Goal: Task Accomplishment & Management: Complete application form

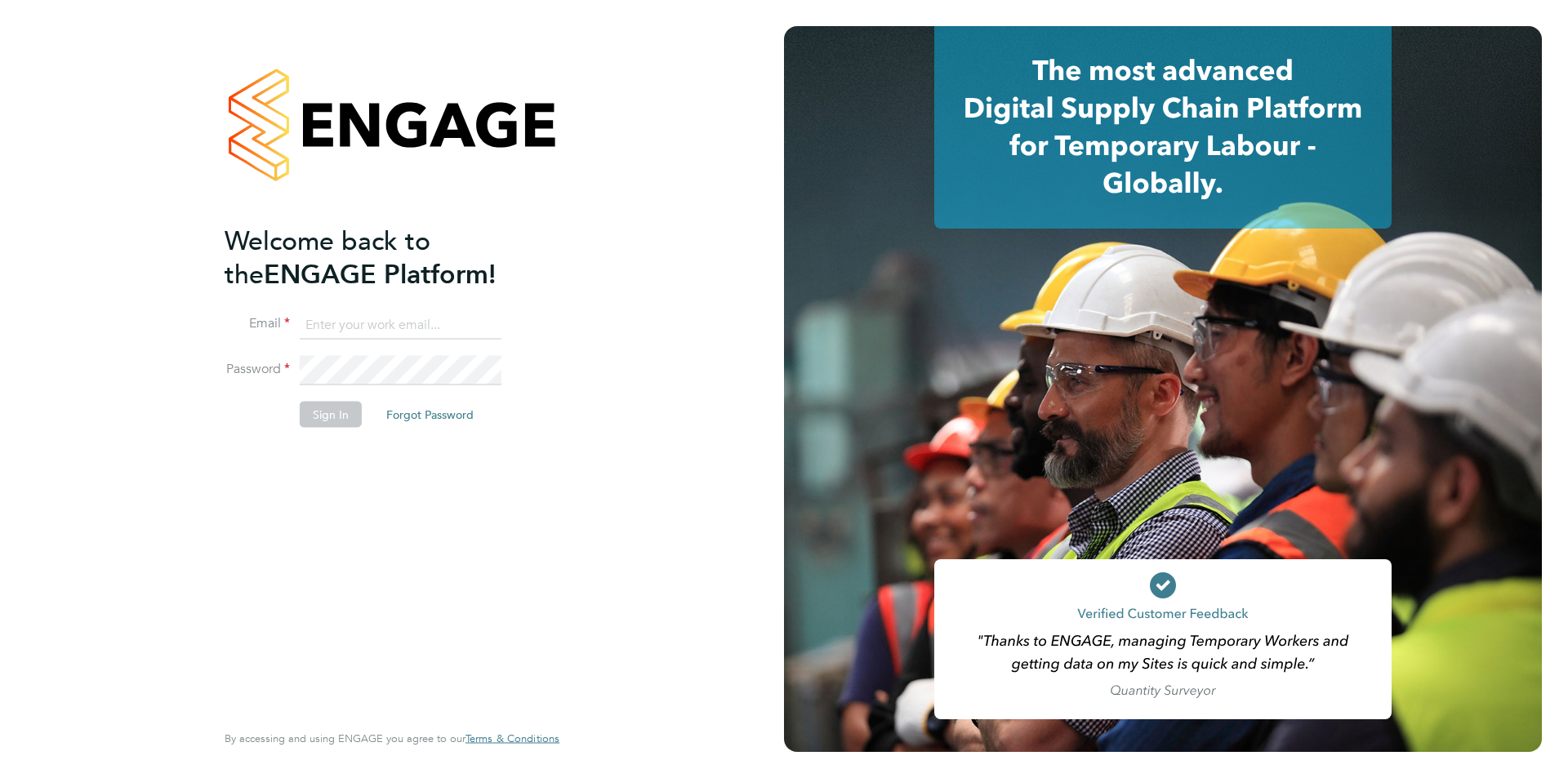
type input "andygraham@itsconstruction.co.uk"
click at [349, 409] on button "Sign In" at bounding box center [331, 414] width 62 height 26
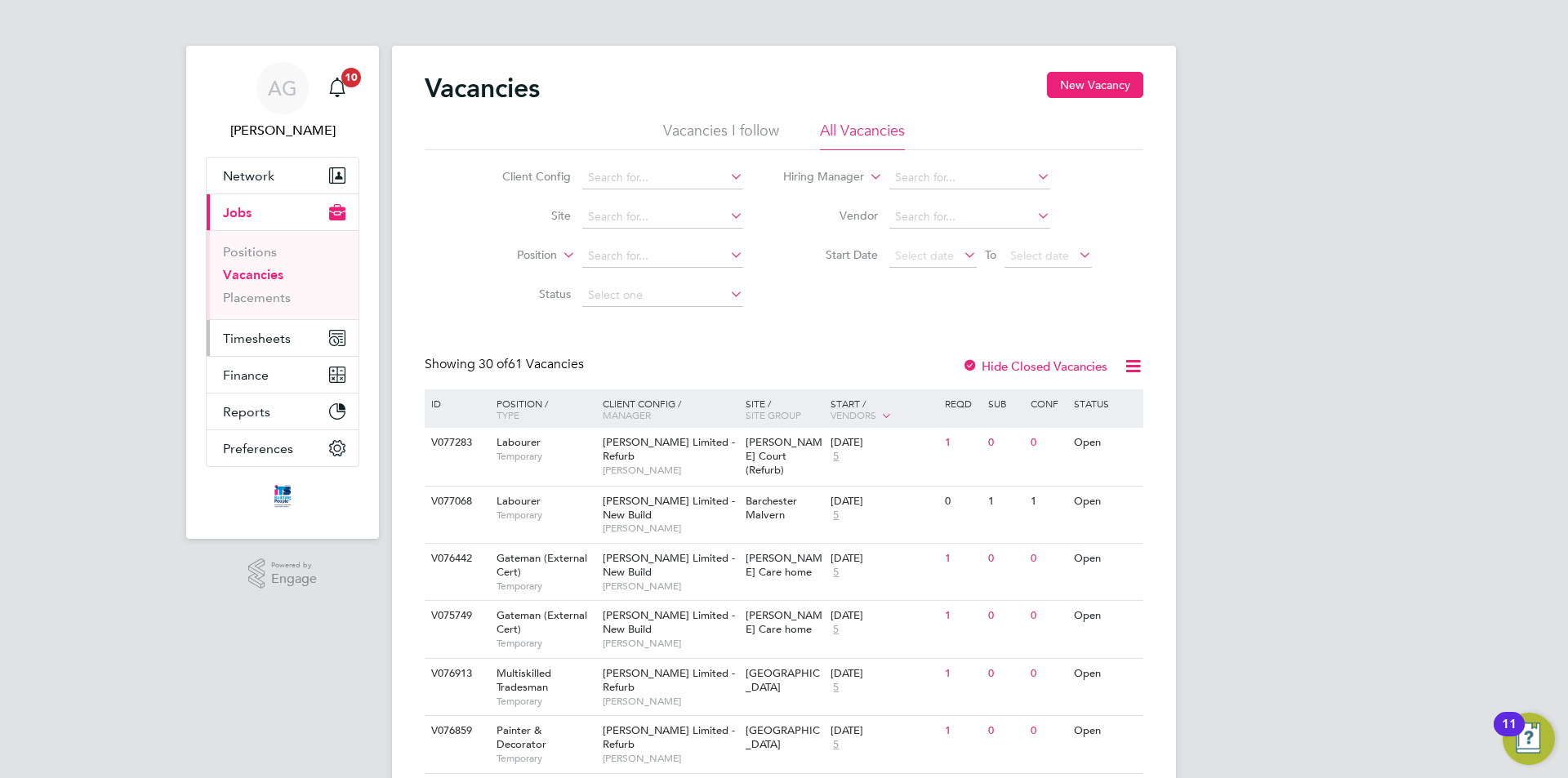
click at [268, 333] on span "Timesheets" at bounding box center [256, 338] width 68 height 16
click at [259, 329] on button "Timesheets" at bounding box center [282, 338] width 152 height 36
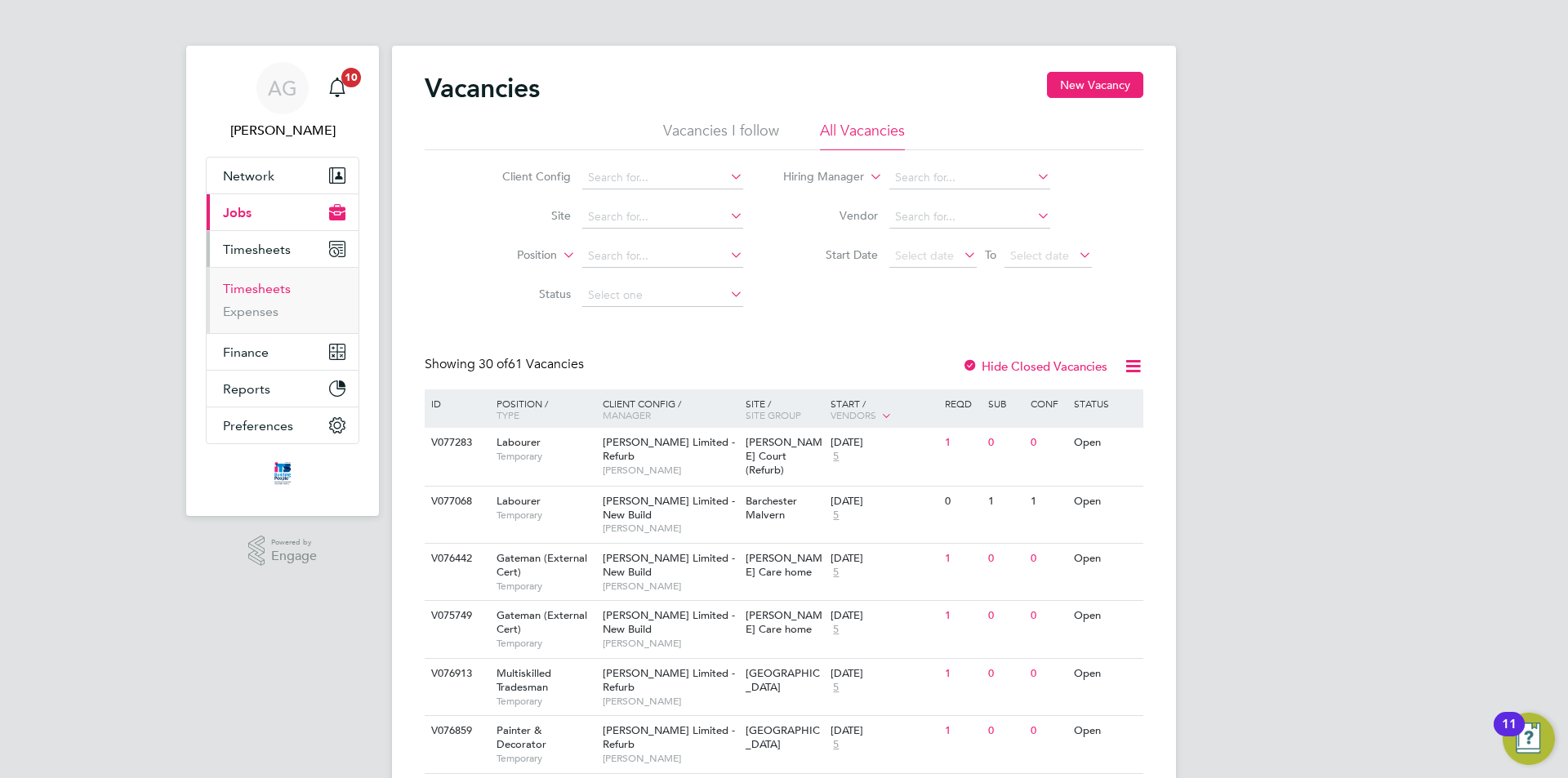
click at [259, 292] on link "Timesheets" at bounding box center [256, 288] width 68 height 16
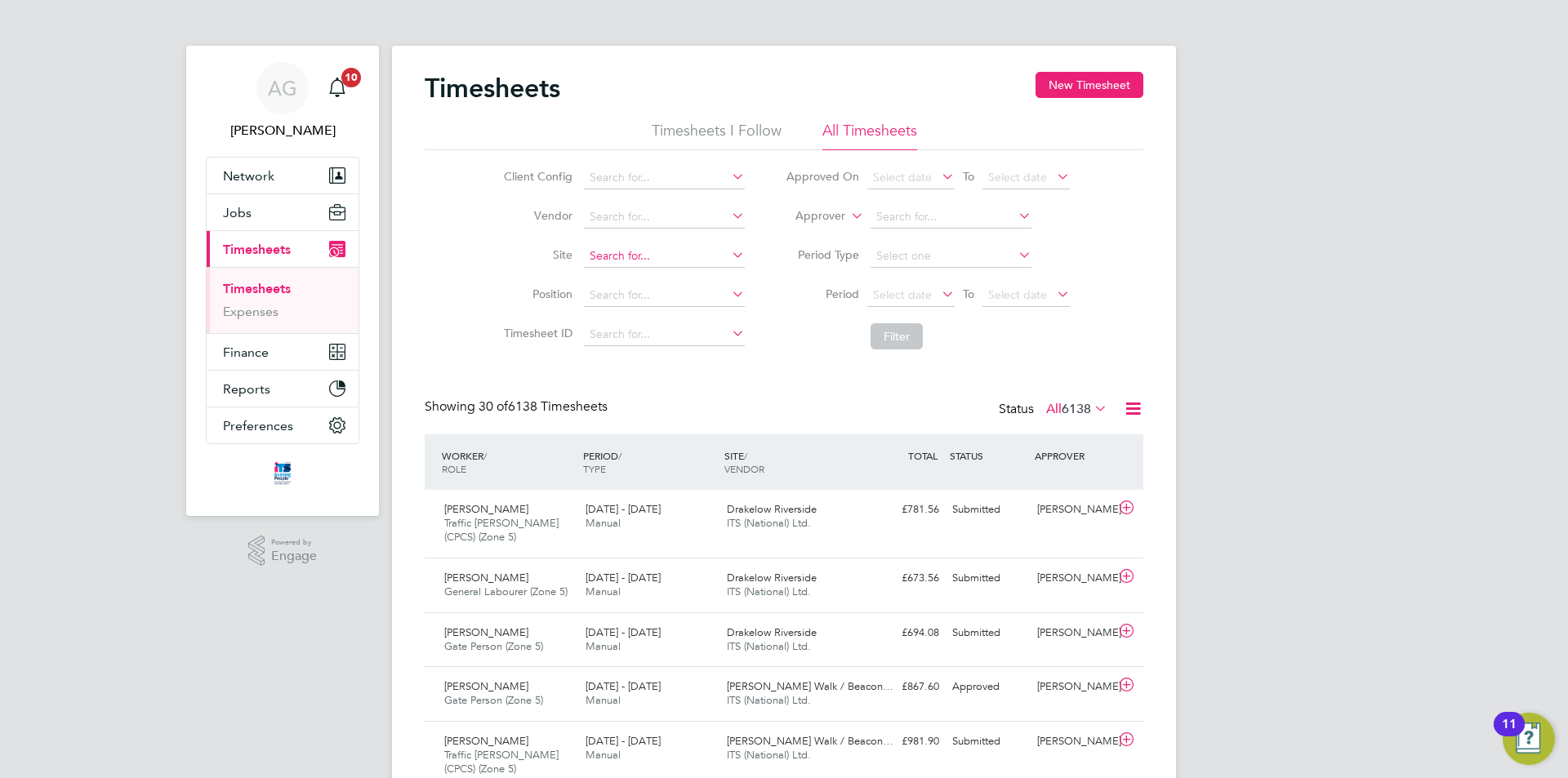
click at [637, 258] on input at bounding box center [664, 256] width 161 height 23
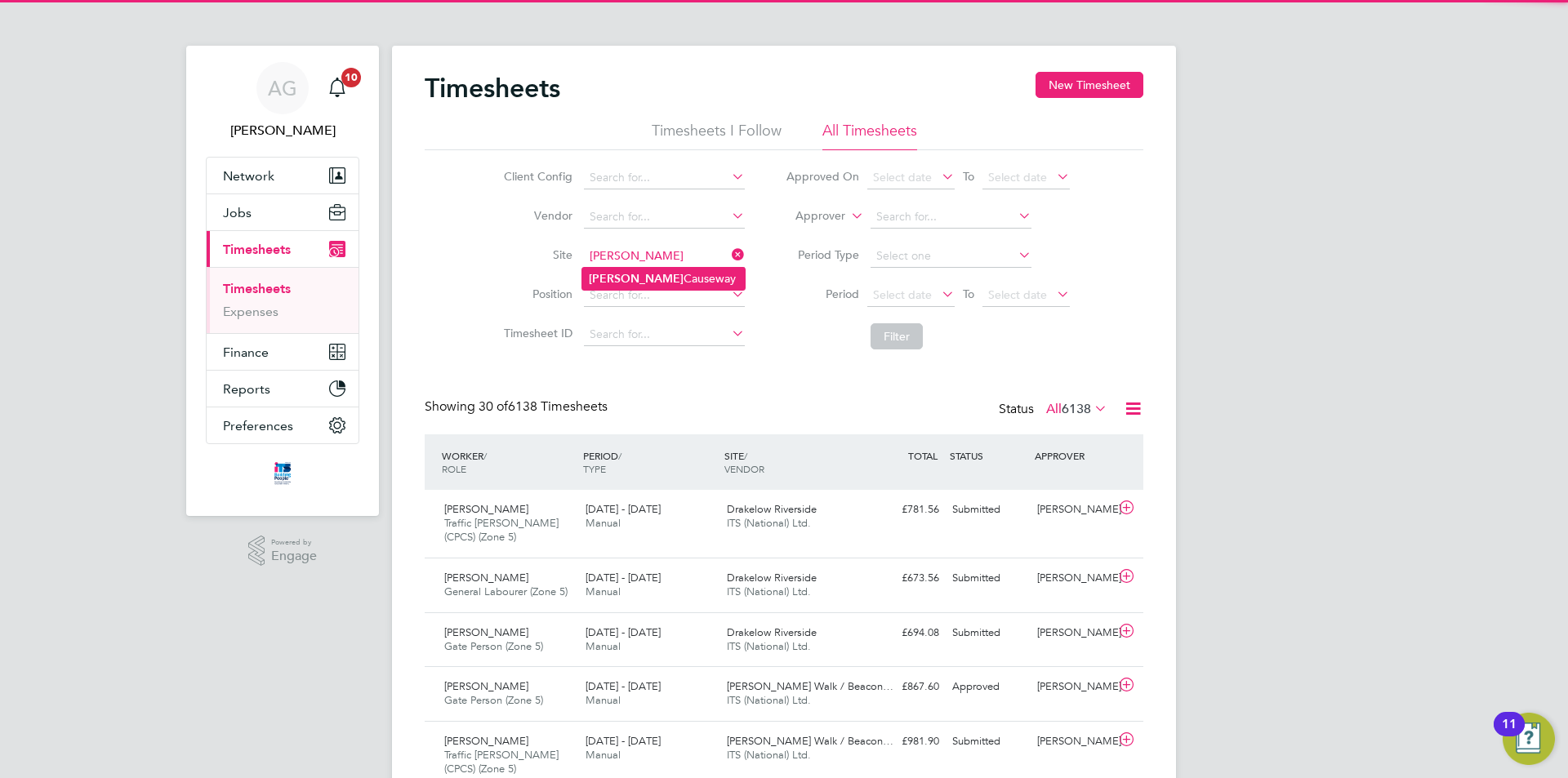
click at [636, 273] on li "[PERSON_NAME] Causeway" at bounding box center [663, 279] width 162 height 22
type input "[PERSON_NAME] Causeway"
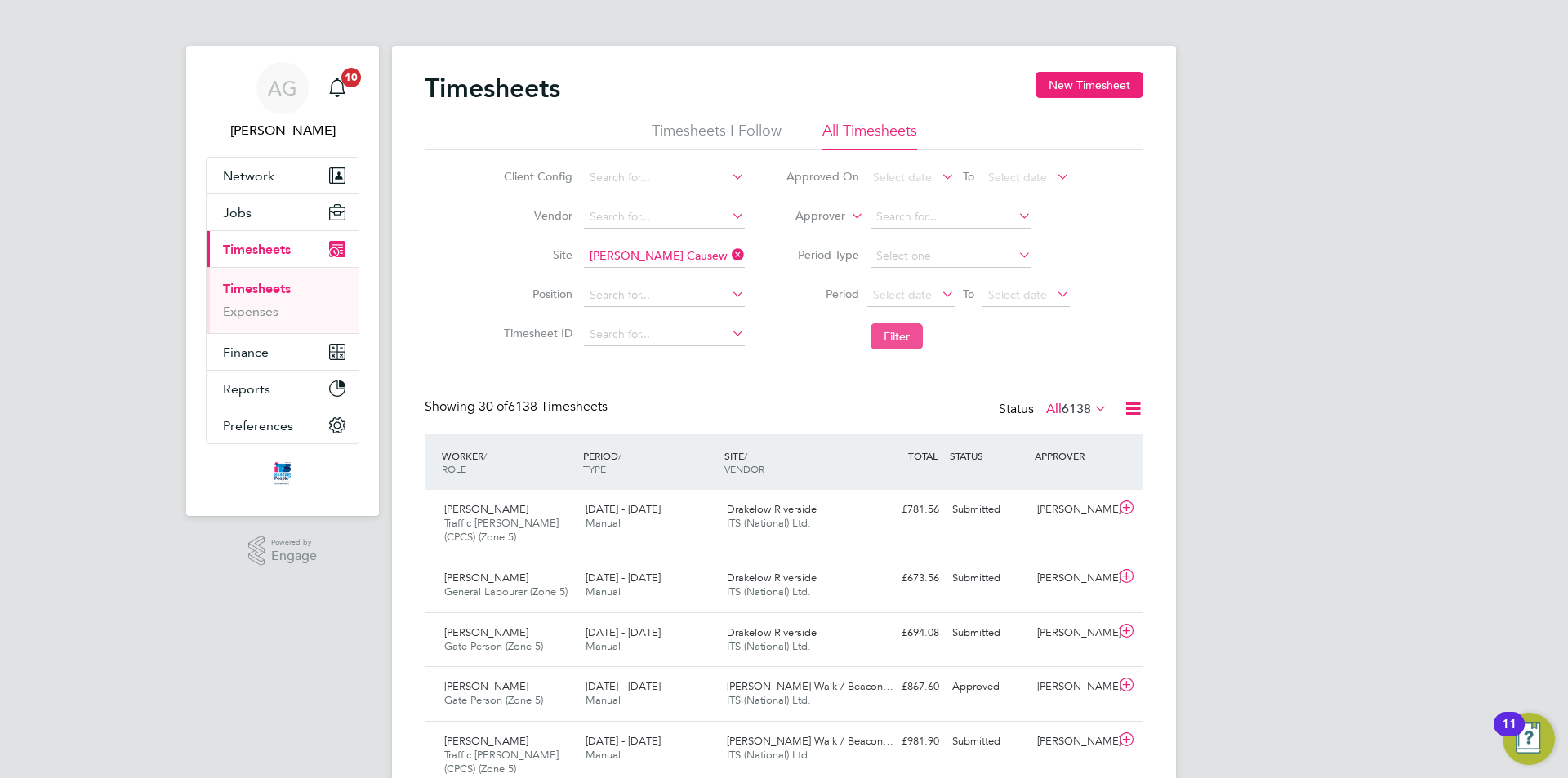
click at [887, 338] on button "Filter" at bounding box center [897, 336] width 52 height 26
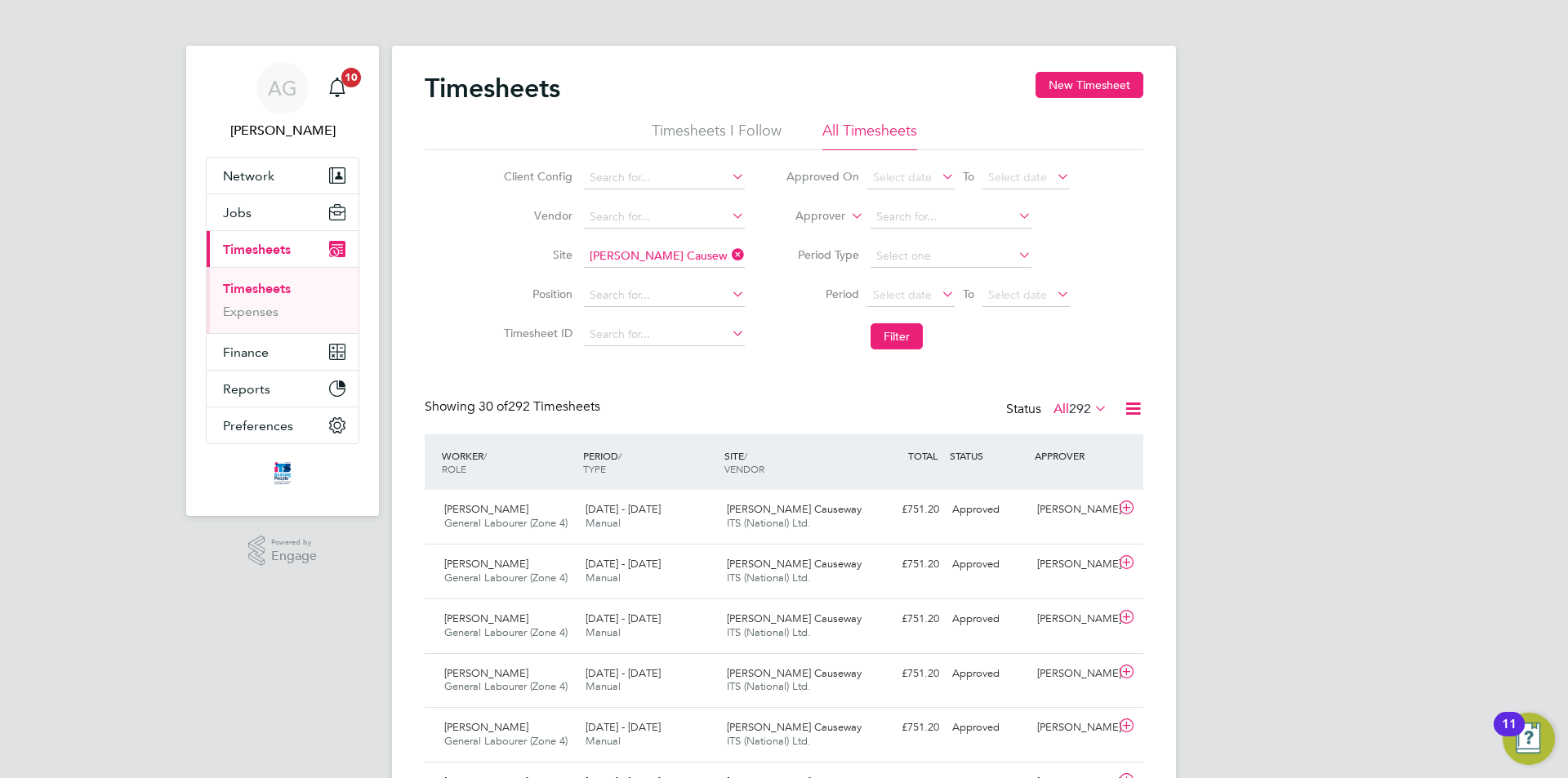
click at [728, 251] on icon at bounding box center [728, 254] width 0 height 23
click at [654, 254] on input at bounding box center [664, 256] width 161 height 23
click at [633, 276] on li "[GEOGRAPHIC_DATA]" at bounding box center [676, 279] width 189 height 22
type input "[GEOGRAPHIC_DATA]"
click at [874, 328] on button "Filter" at bounding box center [897, 336] width 52 height 26
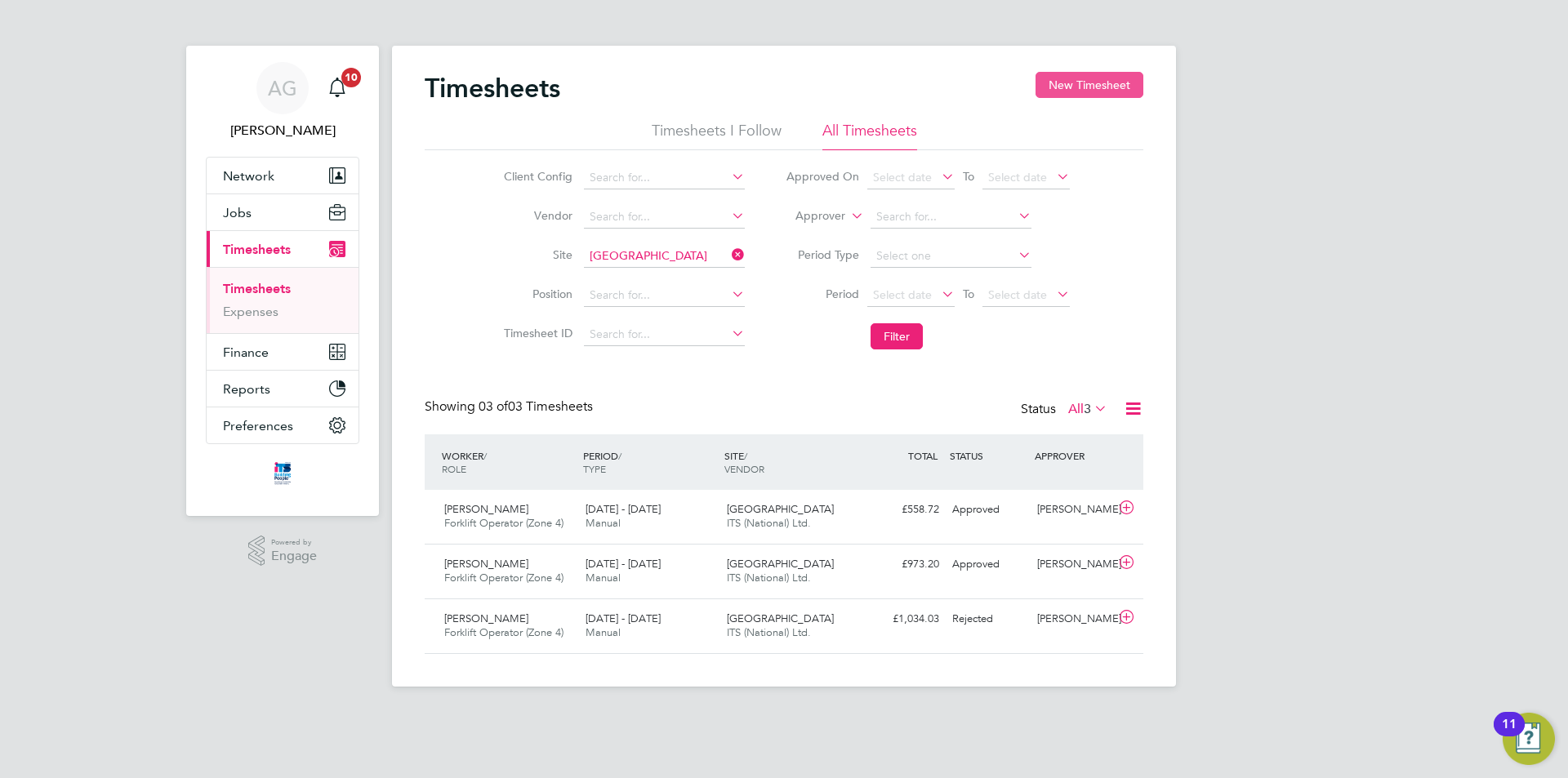
click at [1087, 74] on button "New Timesheet" at bounding box center [1089, 85] width 108 height 26
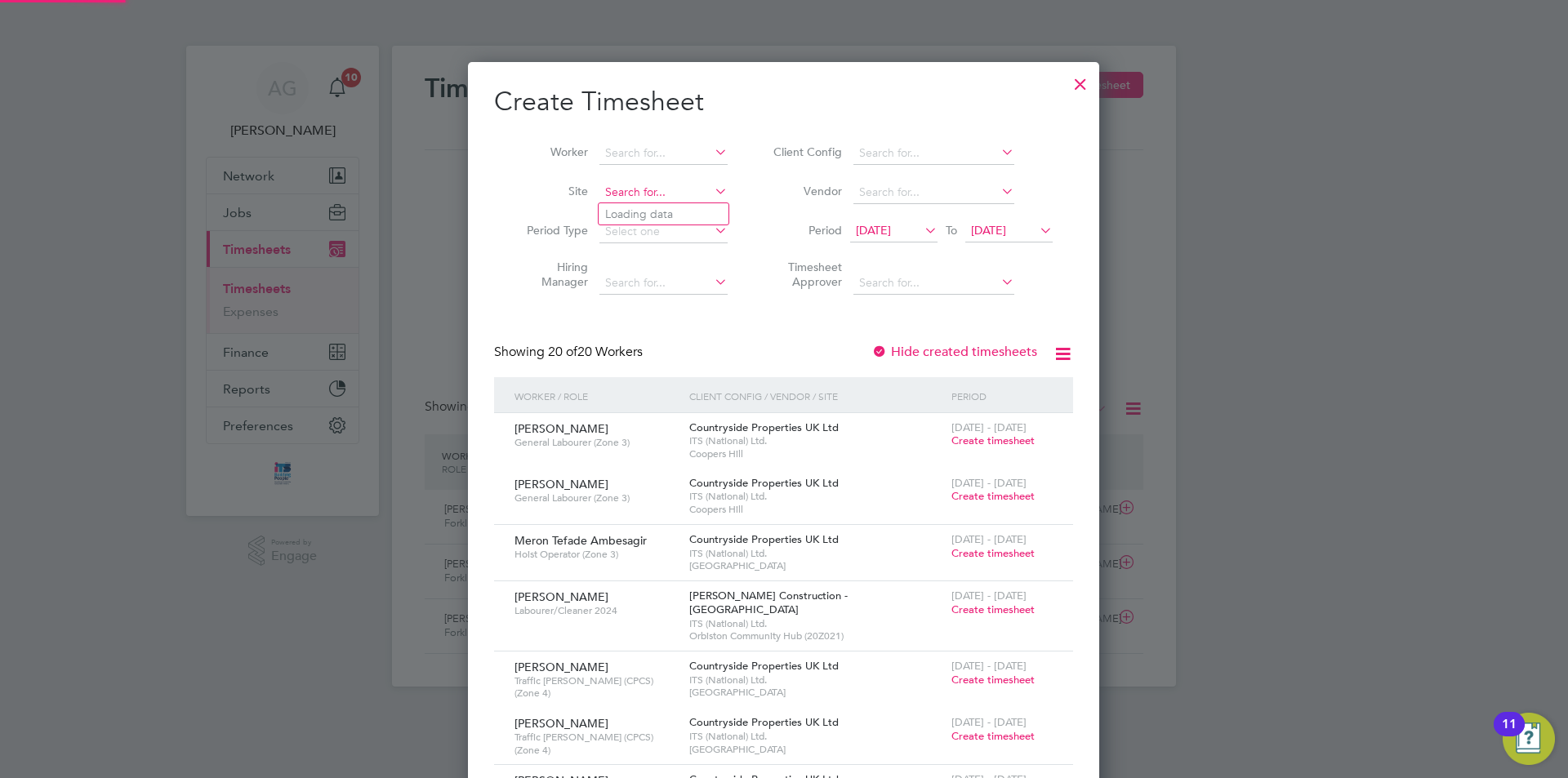
click at [629, 195] on input at bounding box center [664, 193] width 128 height 23
click at [644, 210] on li "[GEOGRAPHIC_DATA]" at bounding box center [693, 214] width 189 height 22
type input "[GEOGRAPHIC_DATA]"
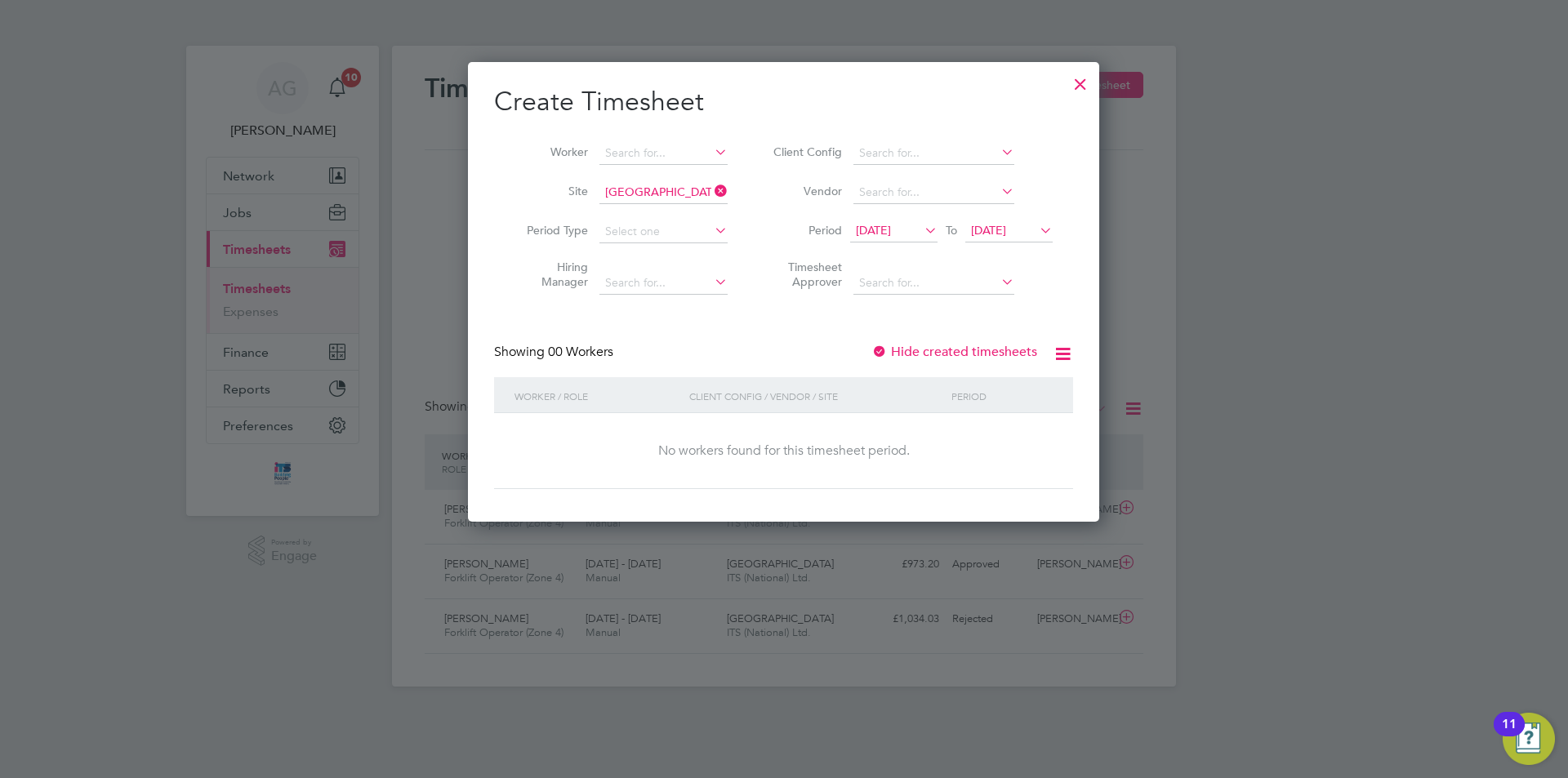
click at [1004, 225] on span "[DATE]" at bounding box center [989, 230] width 35 height 15
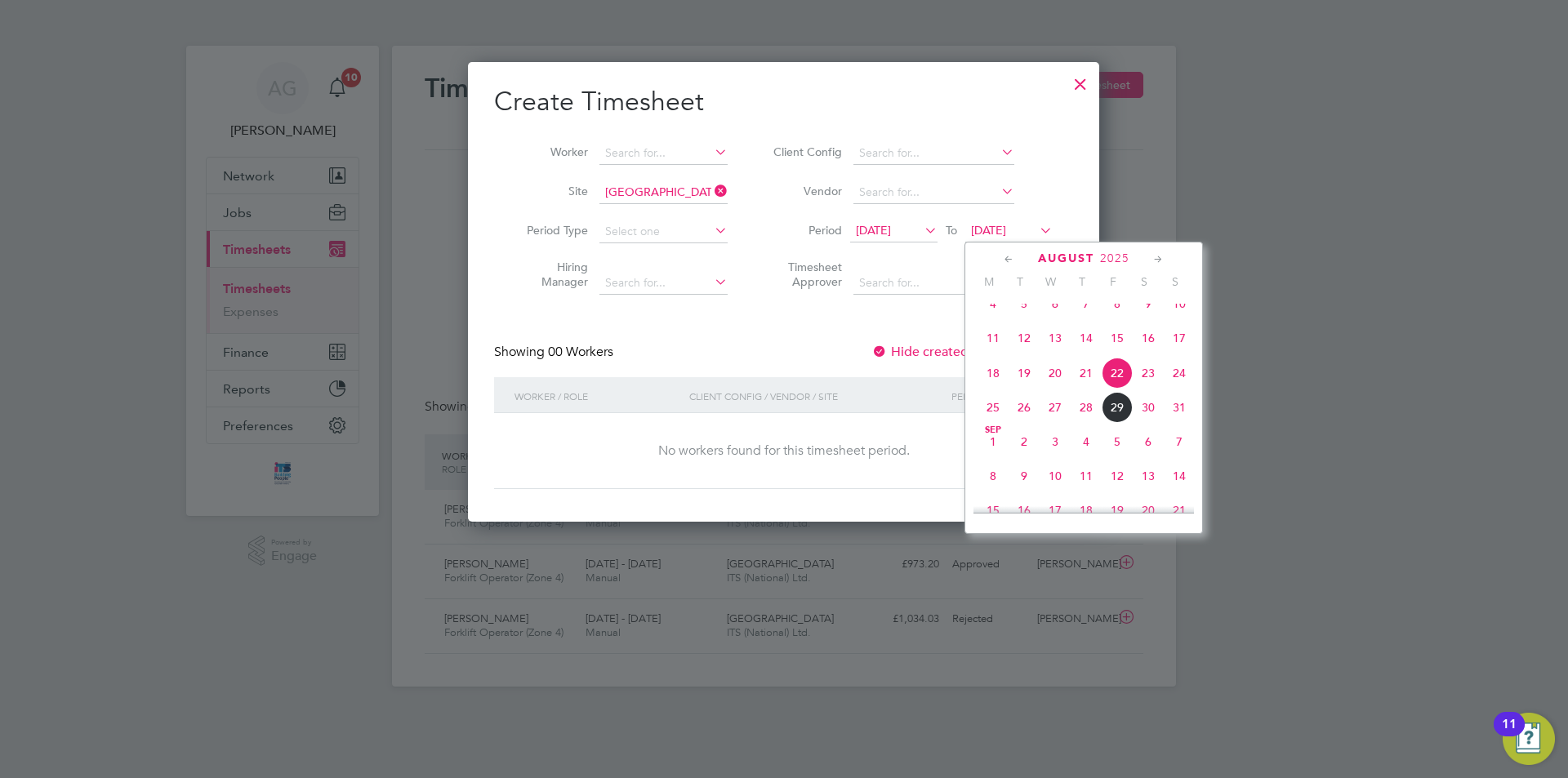
click at [1117, 423] on span "29" at bounding box center [1116, 407] width 31 height 31
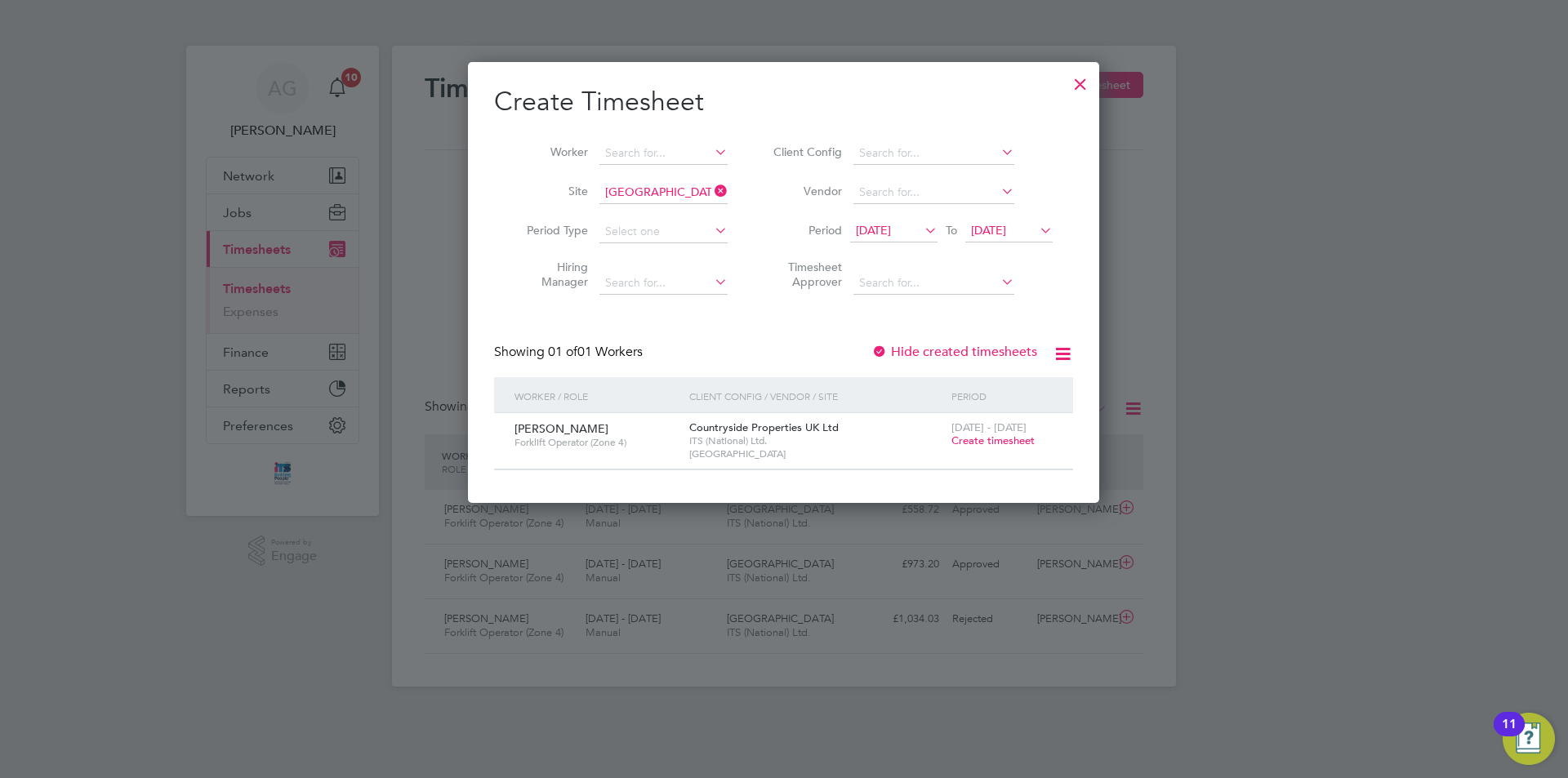
click at [711, 189] on icon at bounding box center [711, 191] width 0 height 23
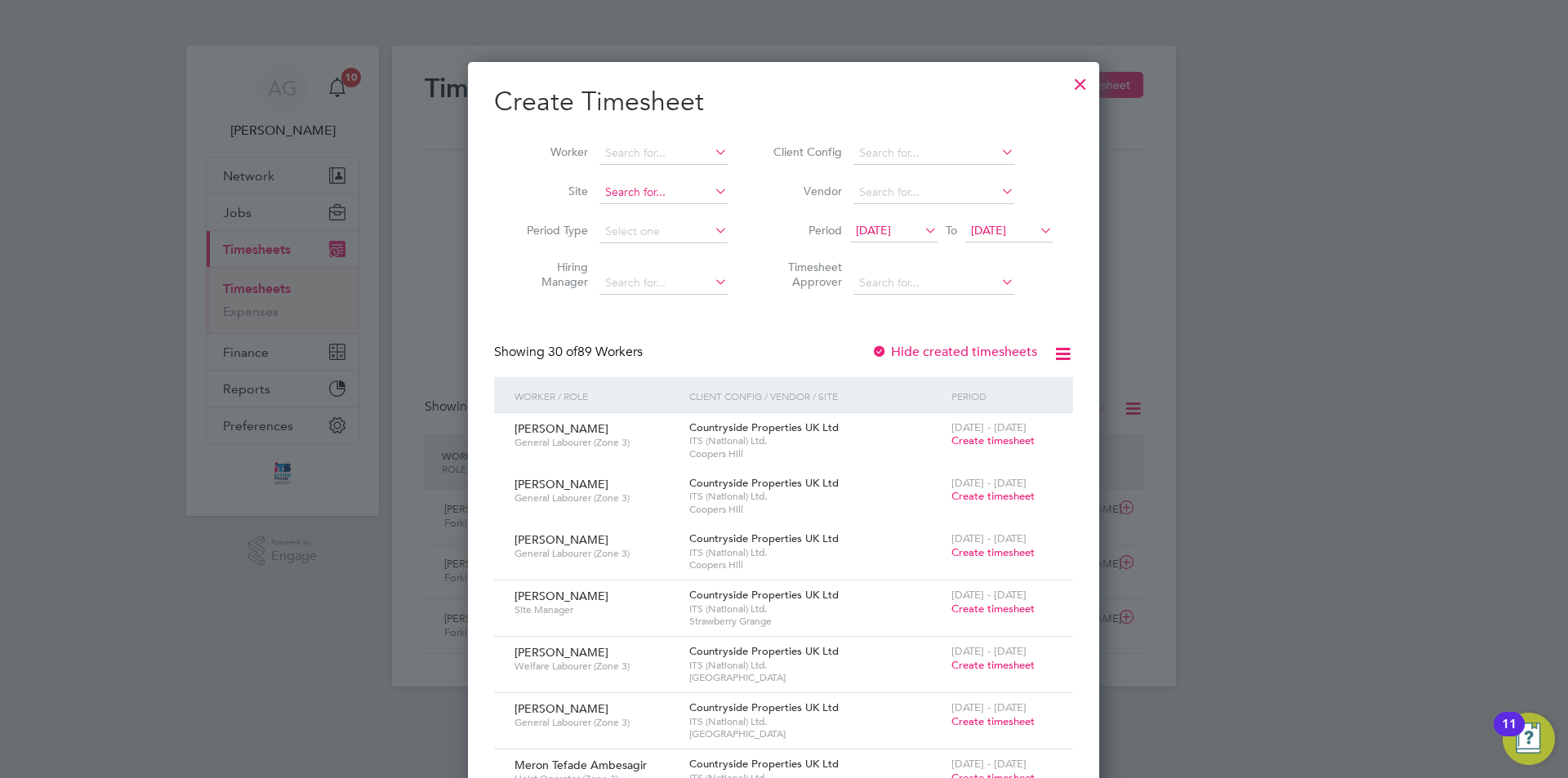
click at [641, 190] on input at bounding box center [664, 193] width 128 height 23
type input "city"
click at [655, 202] on ul "City Gateway M490369 - [GEOGRAPHIC_DATA] Homes Externals" at bounding box center [748, 224] width 300 height 46
click at [642, 190] on input at bounding box center [664, 193] width 128 height 23
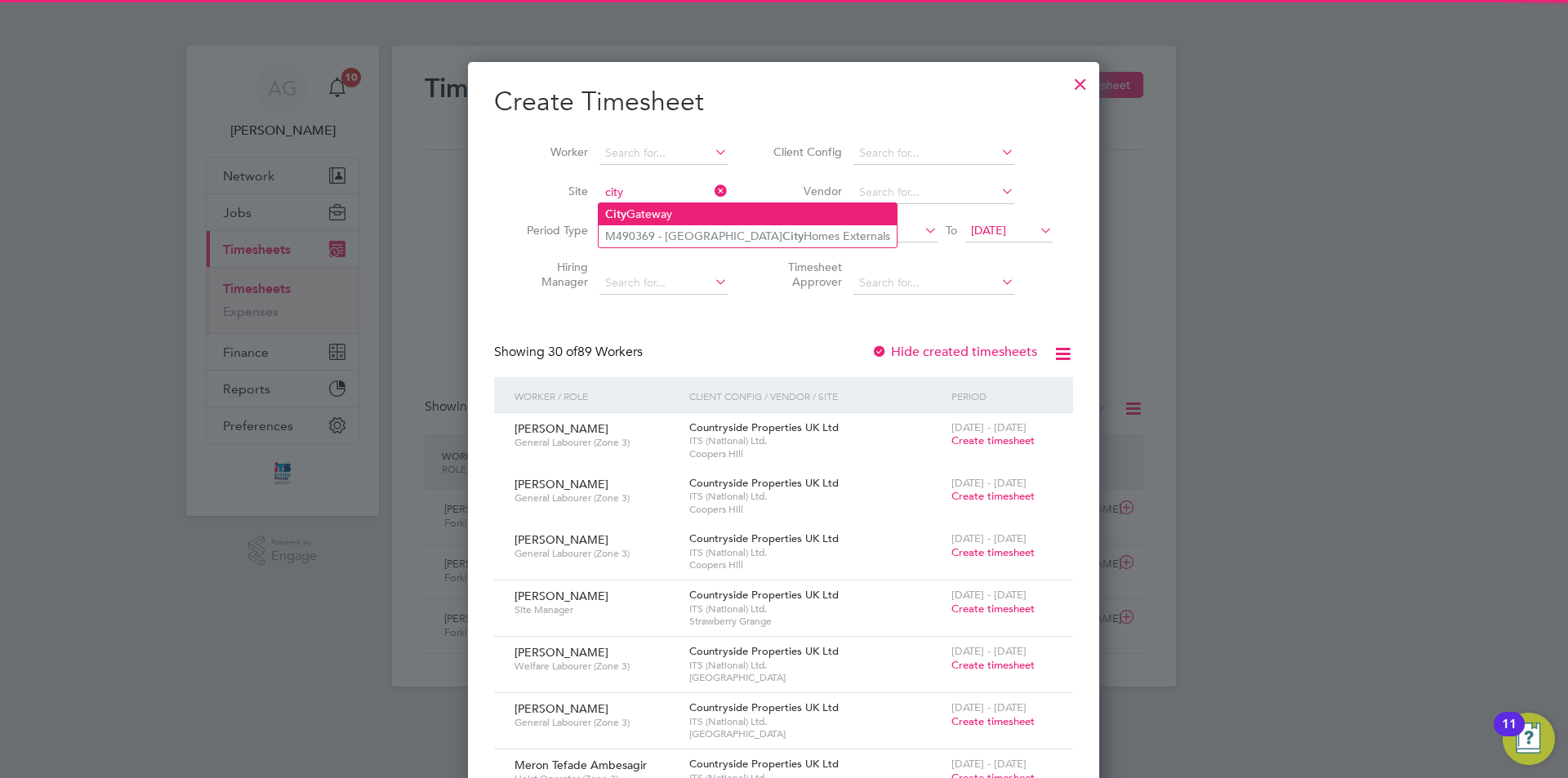
click at [643, 212] on li "City Gateway" at bounding box center [748, 214] width 298 height 22
type input "City Gateway"
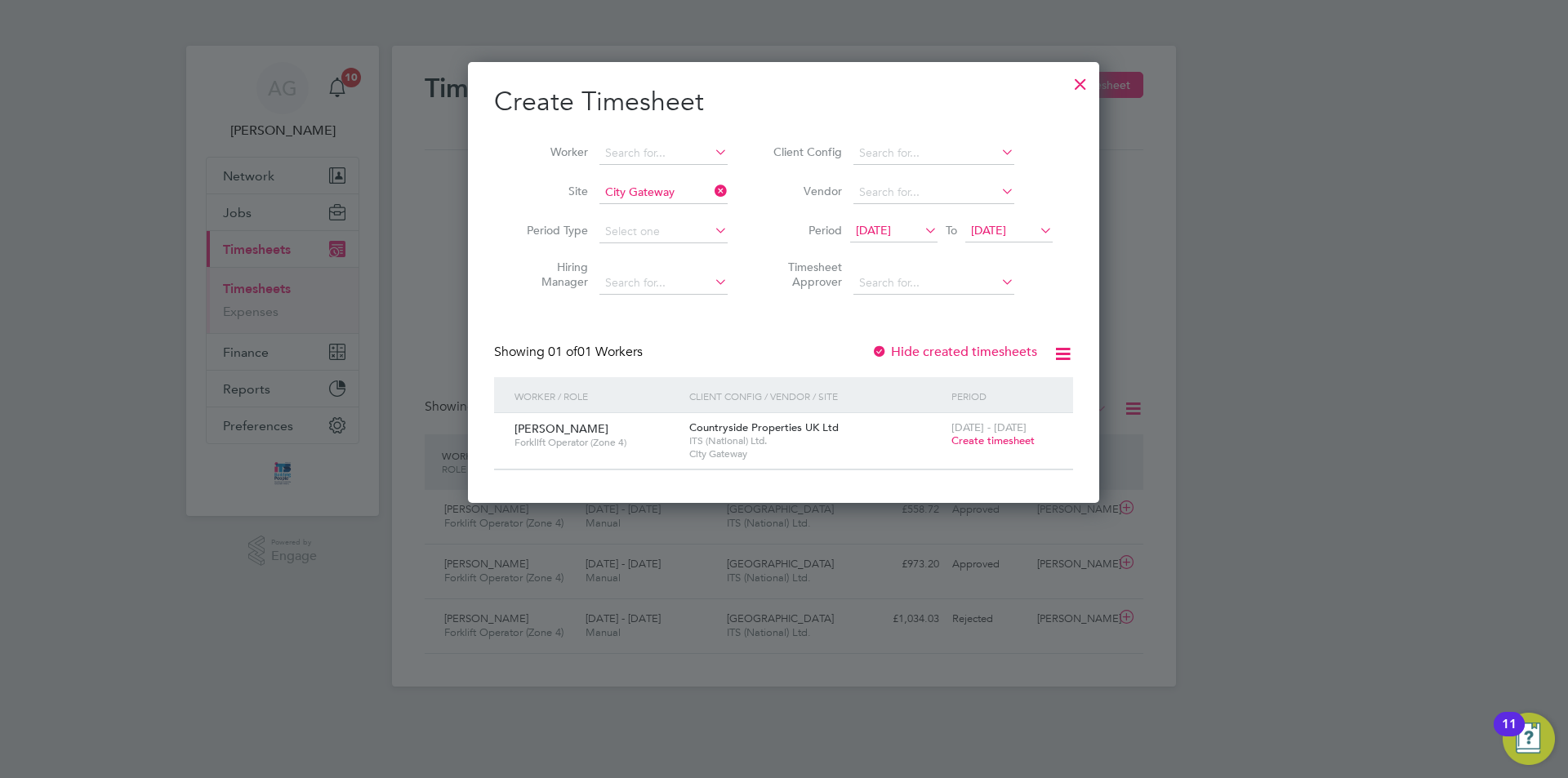
click at [985, 436] on span "Create timesheet" at bounding box center [993, 440] width 83 height 14
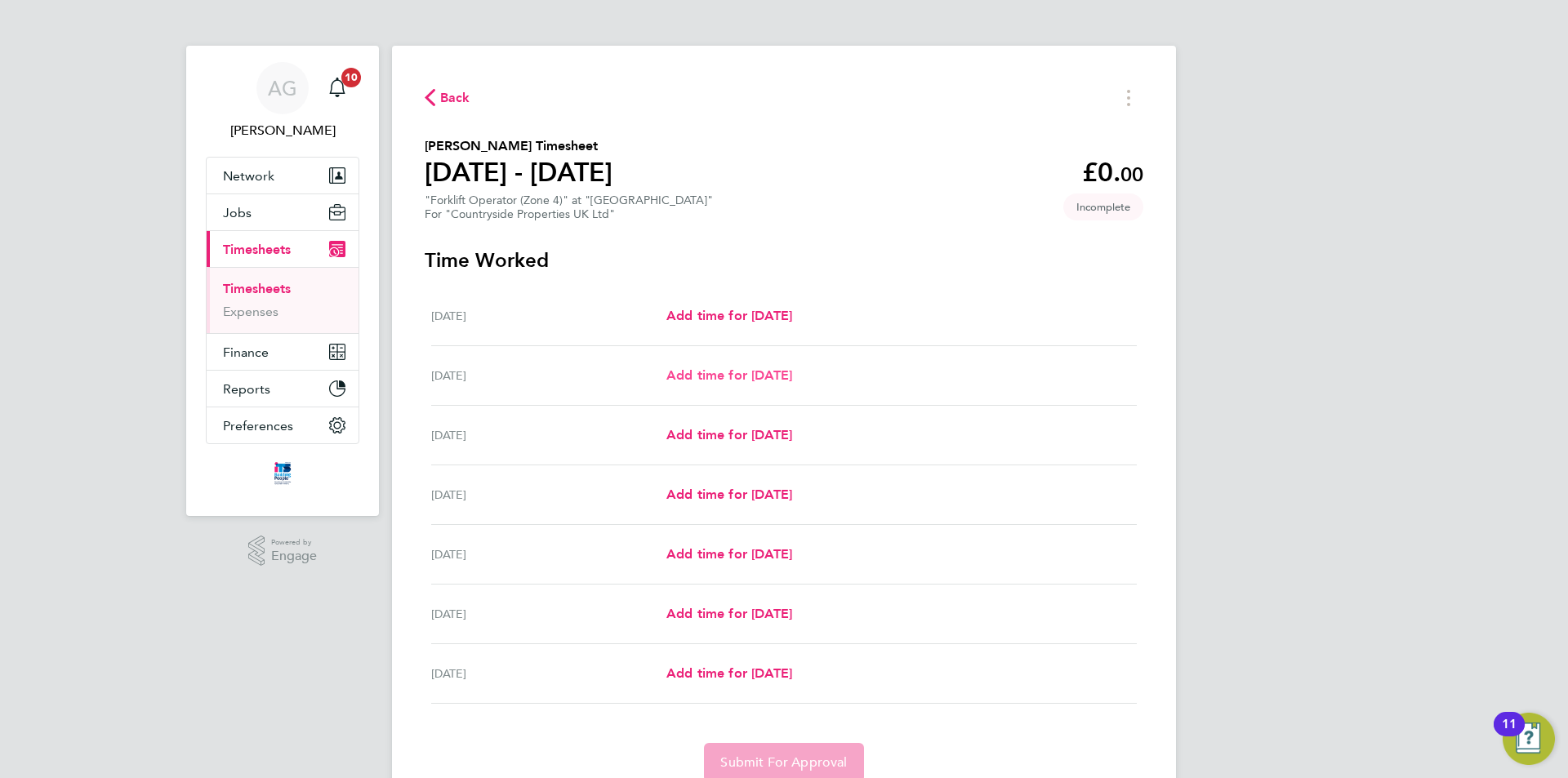
click at [746, 370] on span "Add time for [DATE]" at bounding box center [729, 375] width 126 height 16
select select "30"
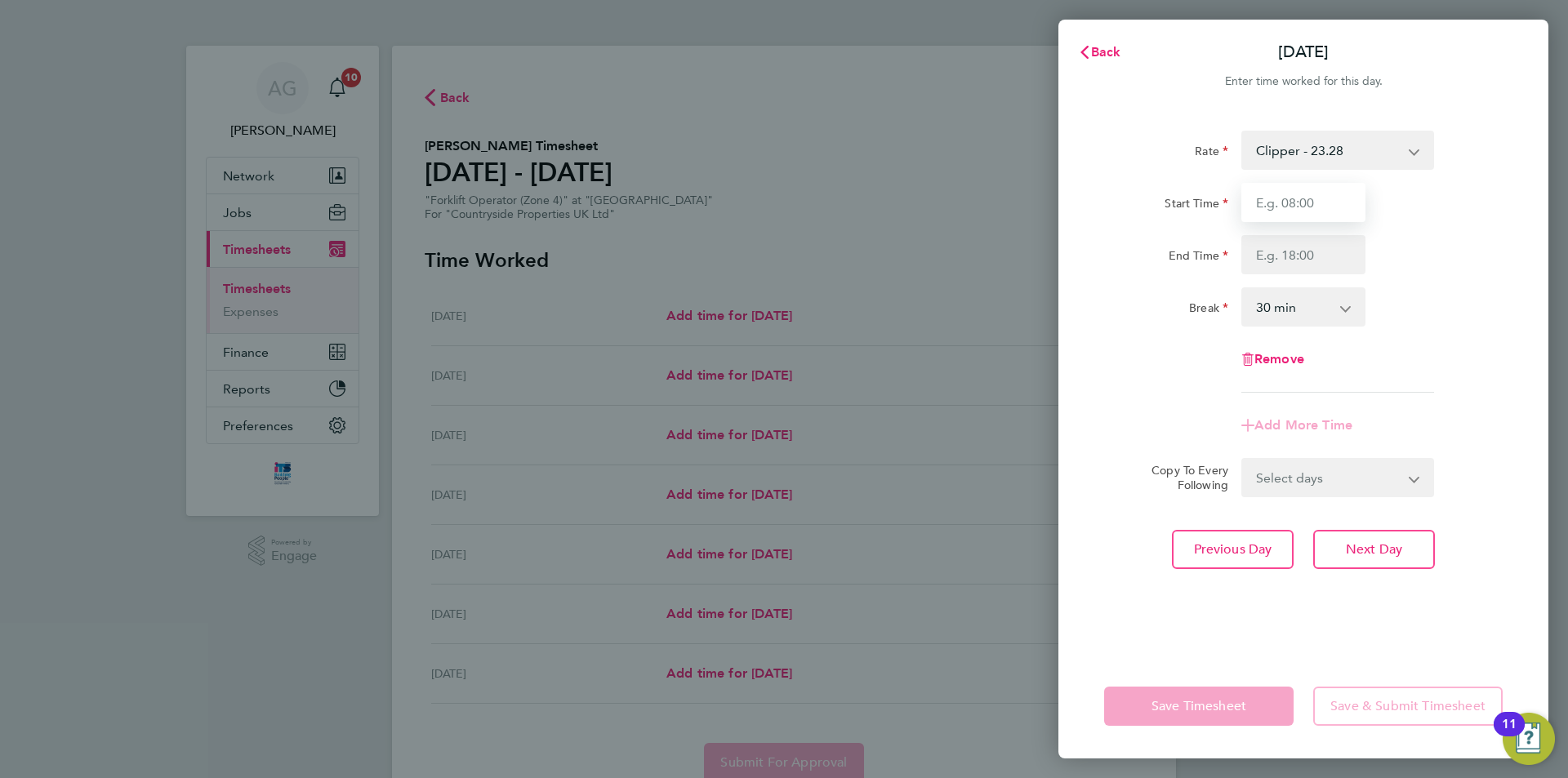
click at [1274, 203] on input "Start Time" at bounding box center [1303, 202] width 124 height 39
type input "08:00"
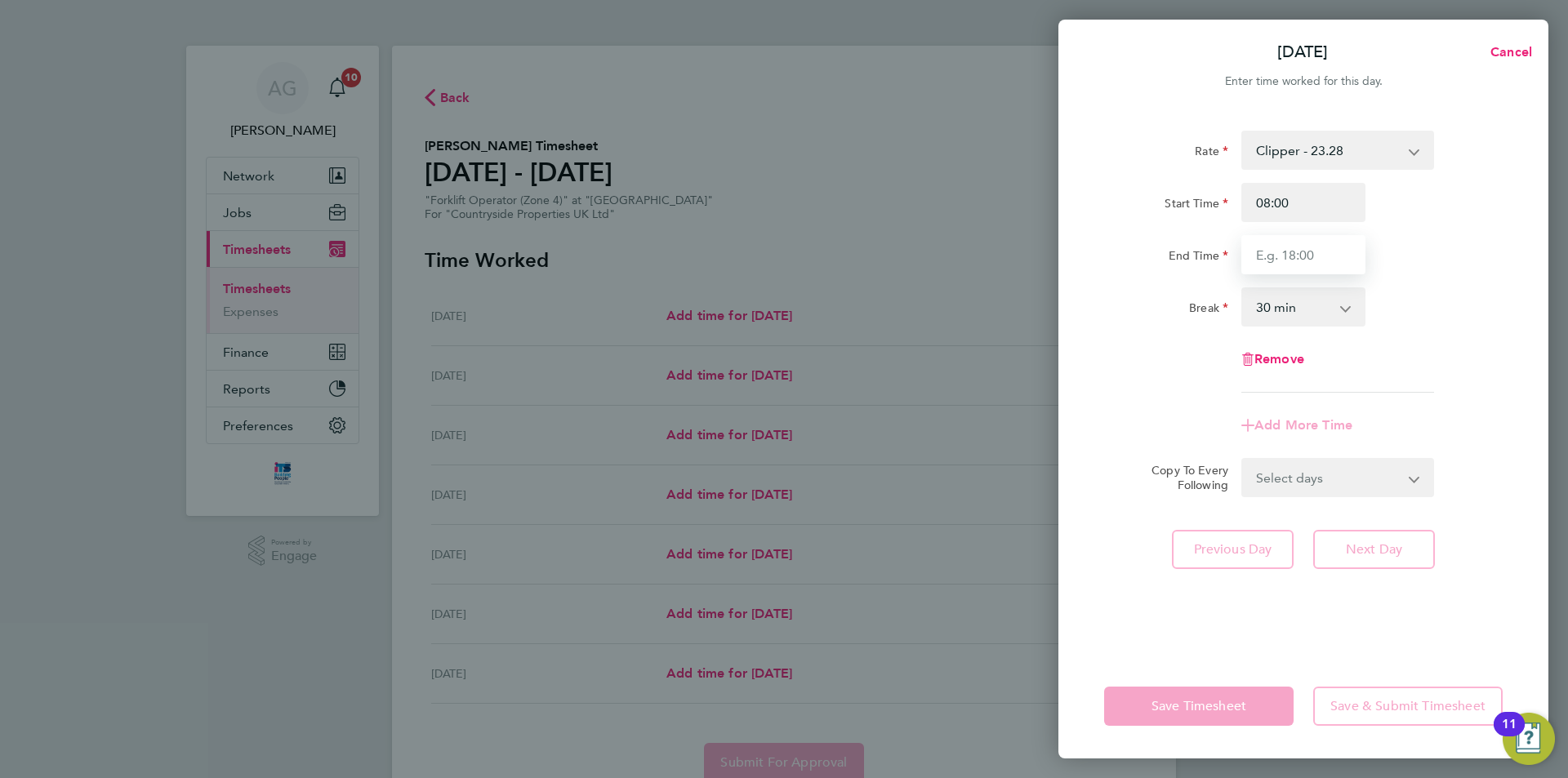
click at [1296, 253] on input "End Time" at bounding box center [1303, 255] width 124 height 39
type input "16:30"
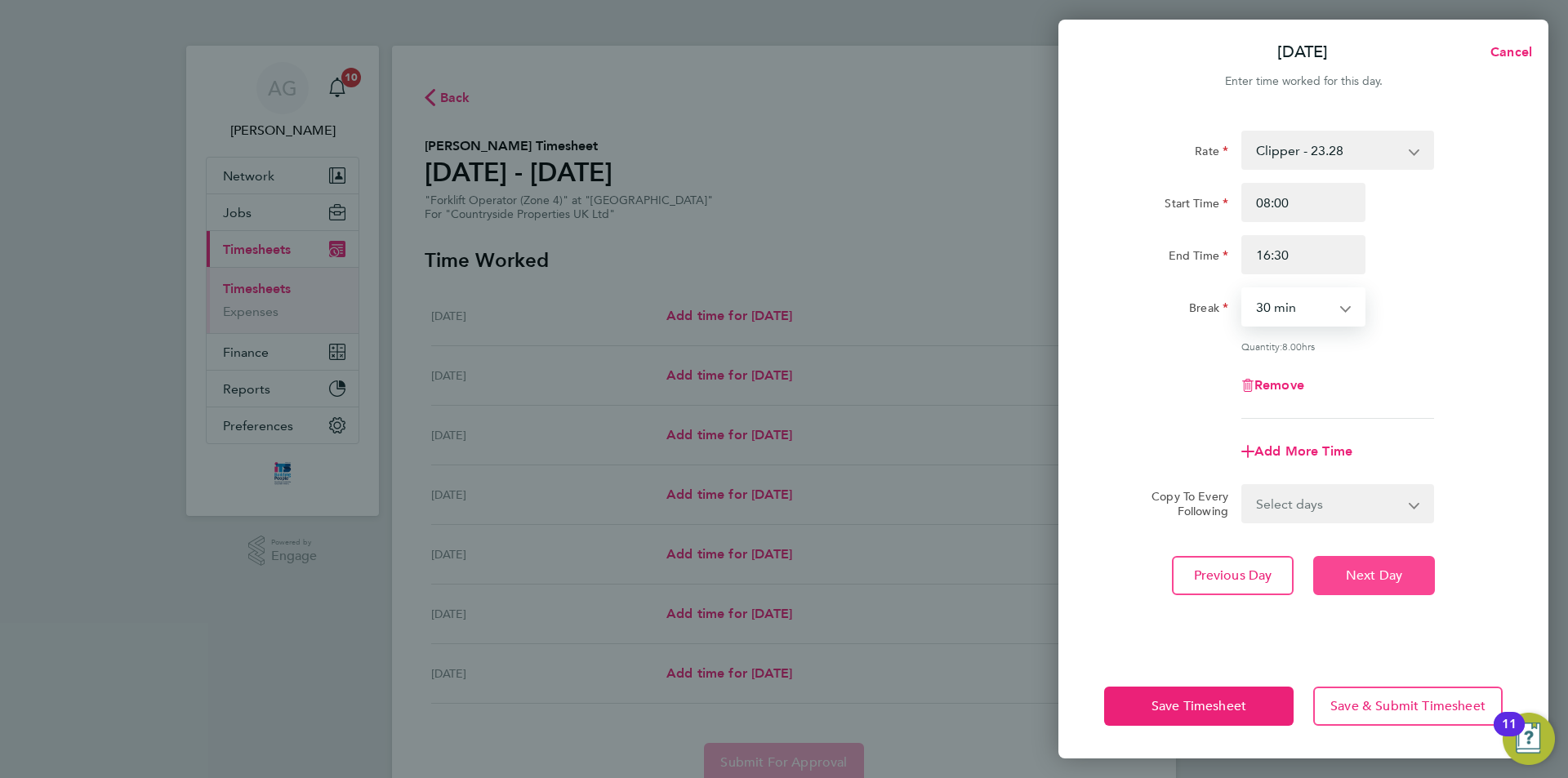
click at [1370, 562] on button "Next Day" at bounding box center [1373, 575] width 122 height 39
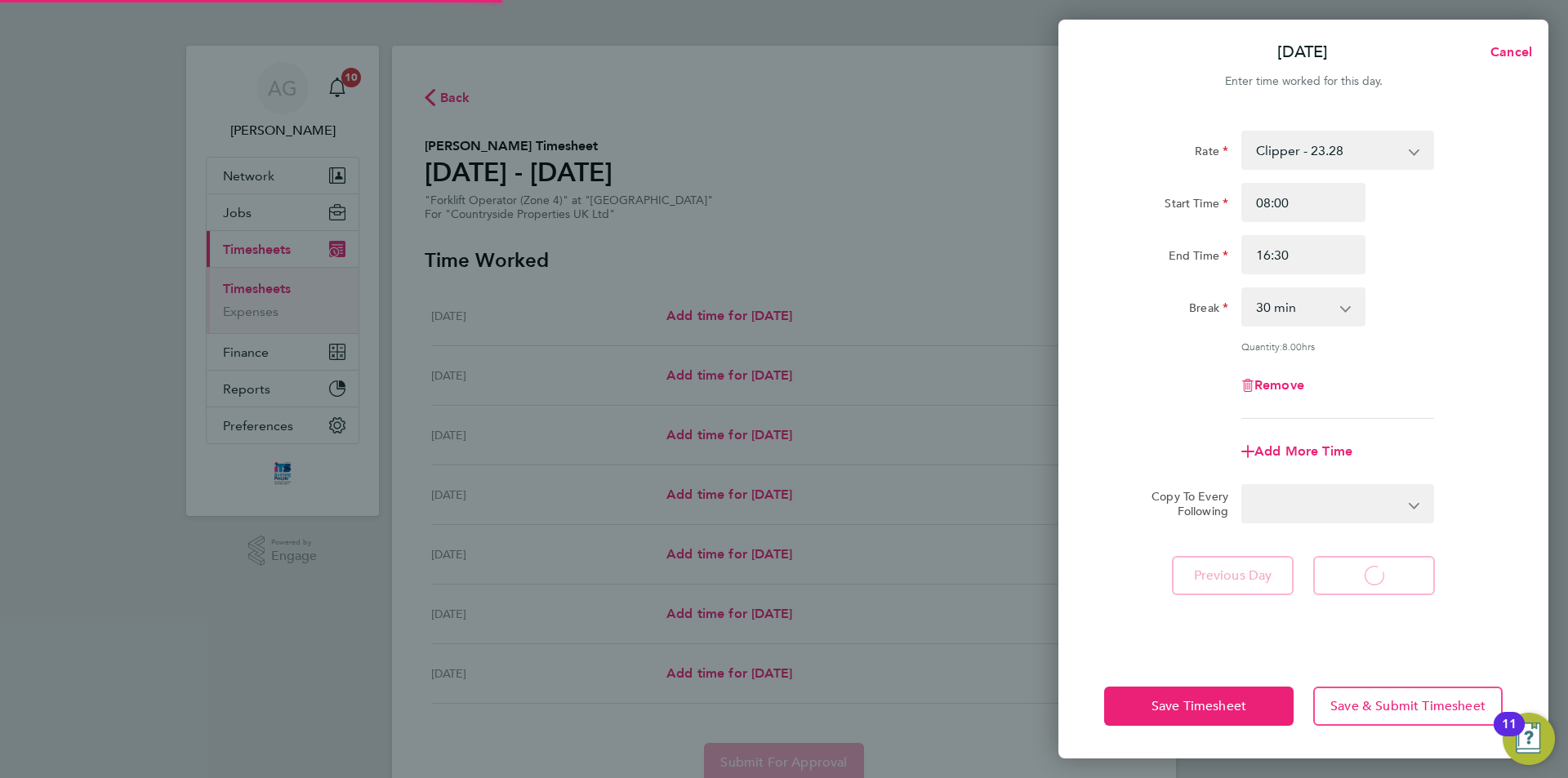
select select "30"
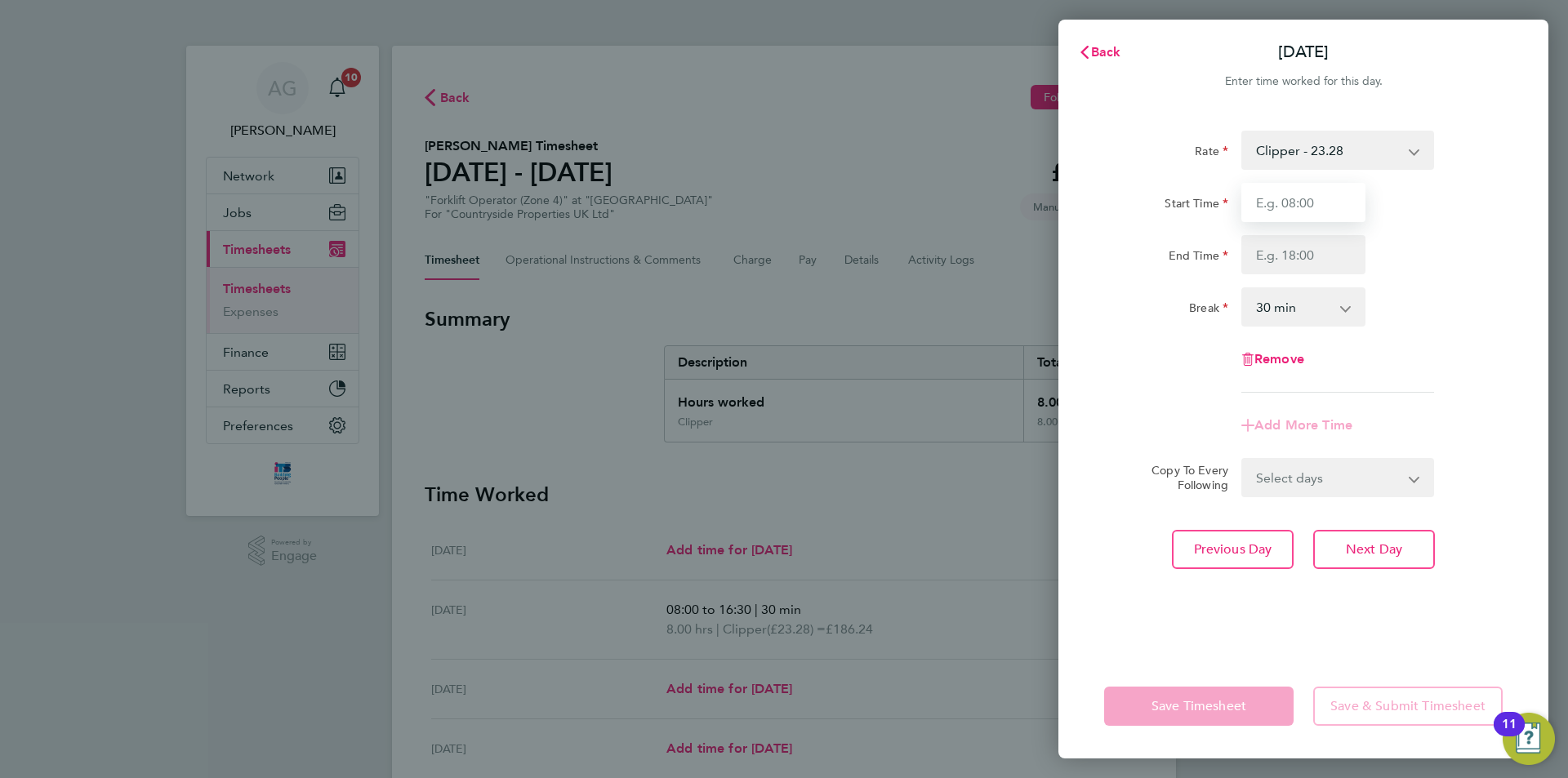
click at [1287, 194] on input "Start Time" at bounding box center [1303, 202] width 124 height 39
type input "08:00"
click at [1300, 251] on input "End Time" at bounding box center [1303, 255] width 124 height 39
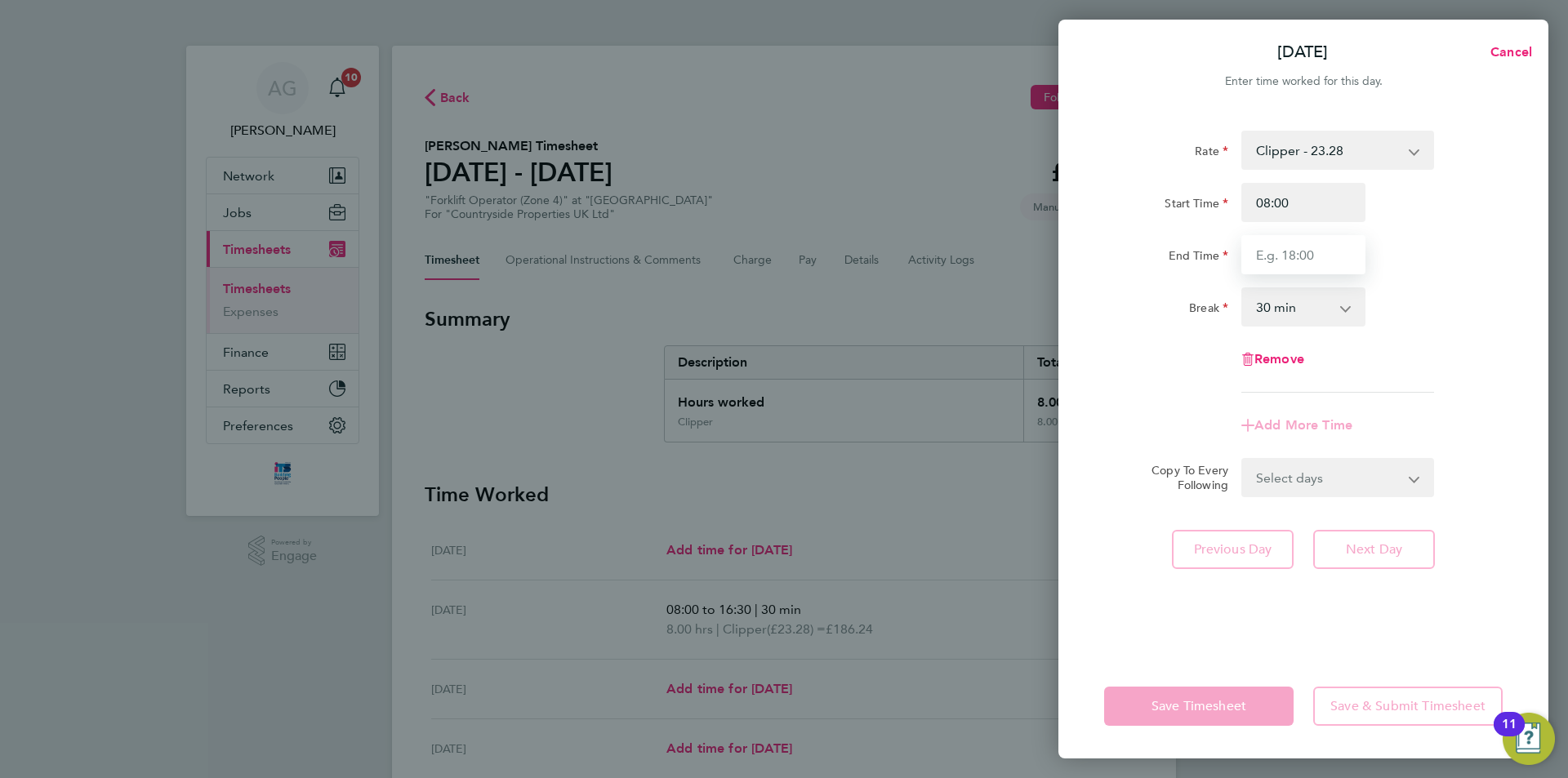
type input "16:30"
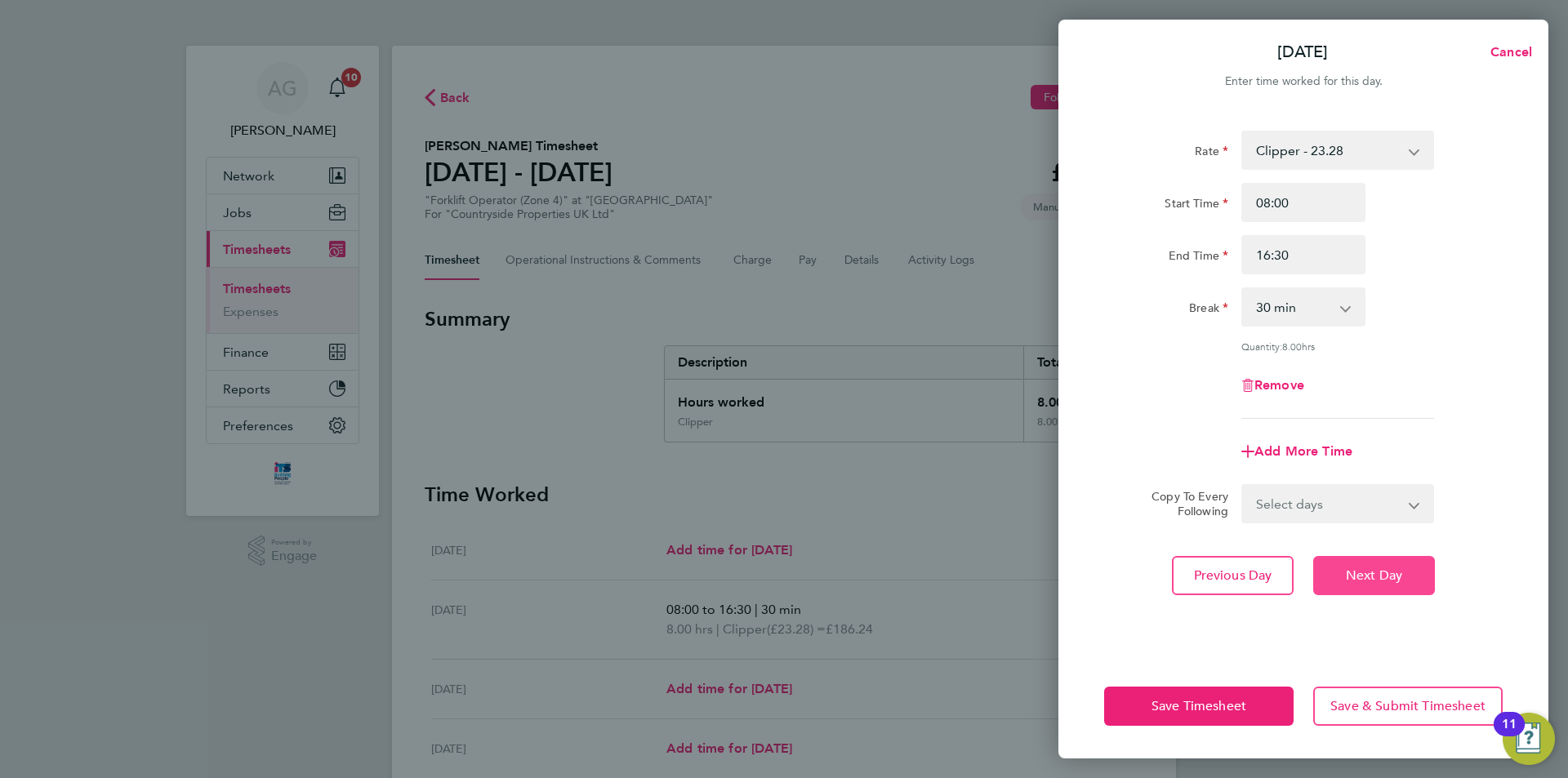
click at [1395, 557] on button "Next Day" at bounding box center [1373, 575] width 122 height 39
select select "30"
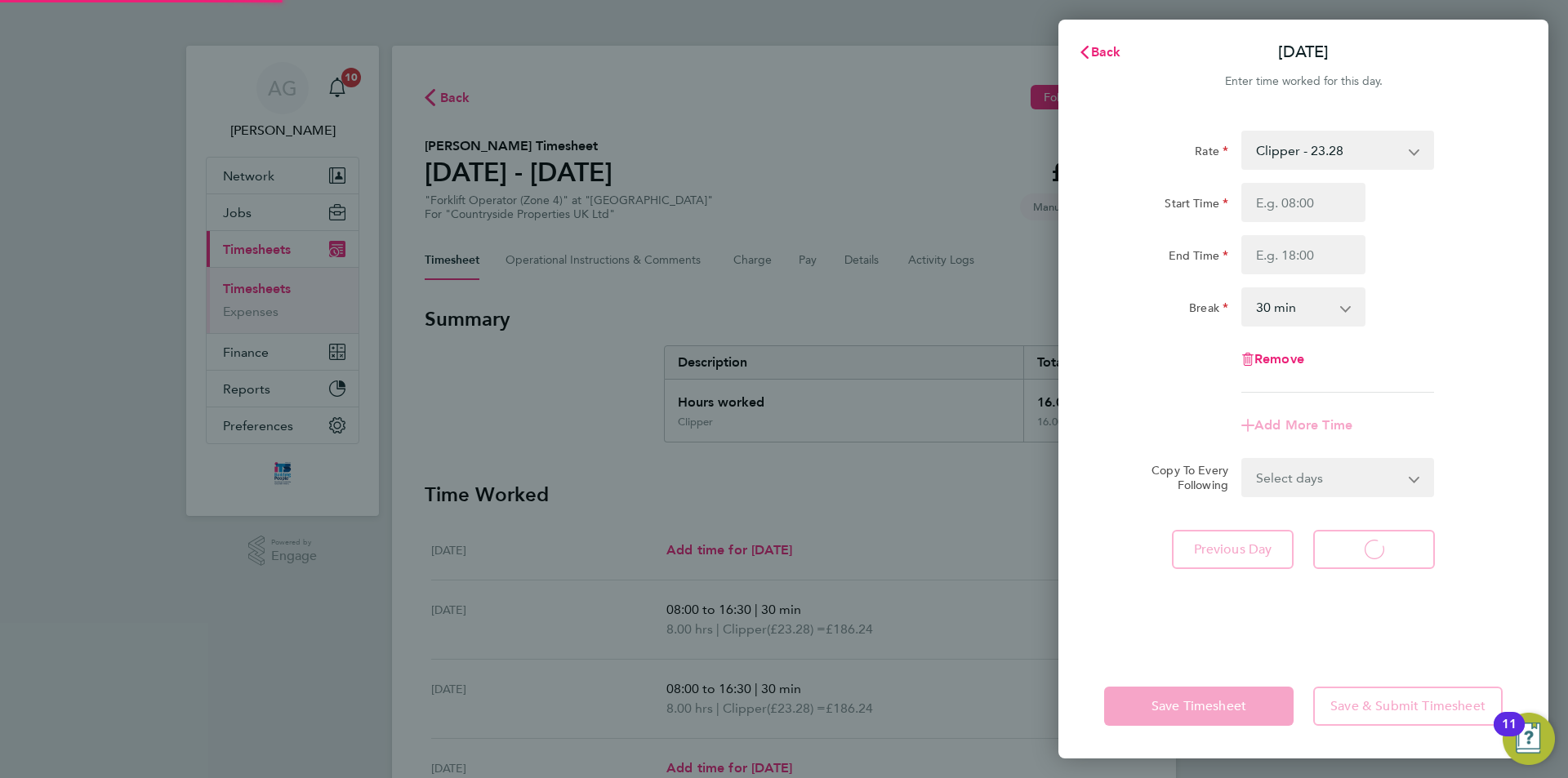
select select "30"
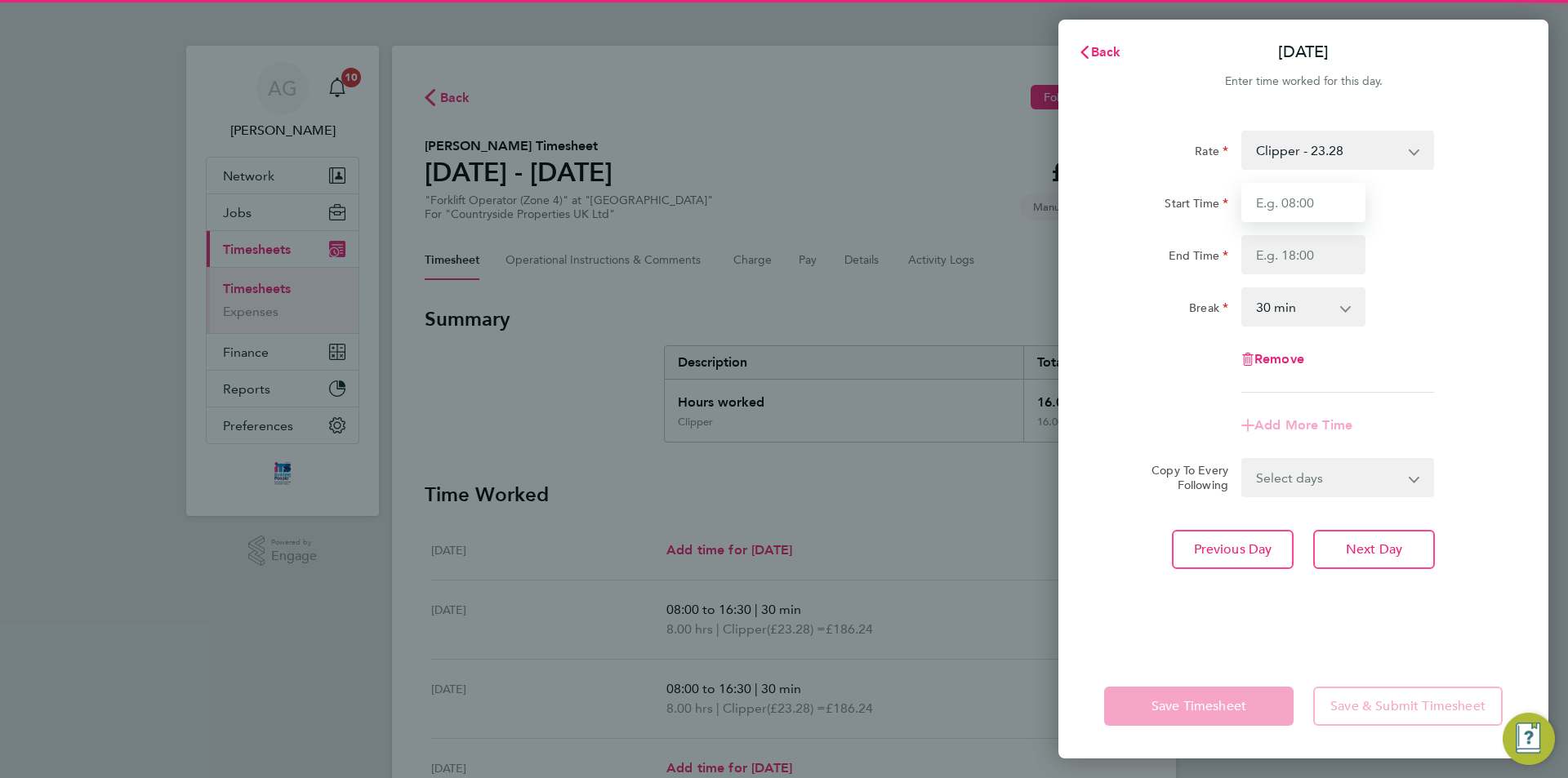
click at [1270, 203] on input "Start Time" at bounding box center [1303, 202] width 124 height 39
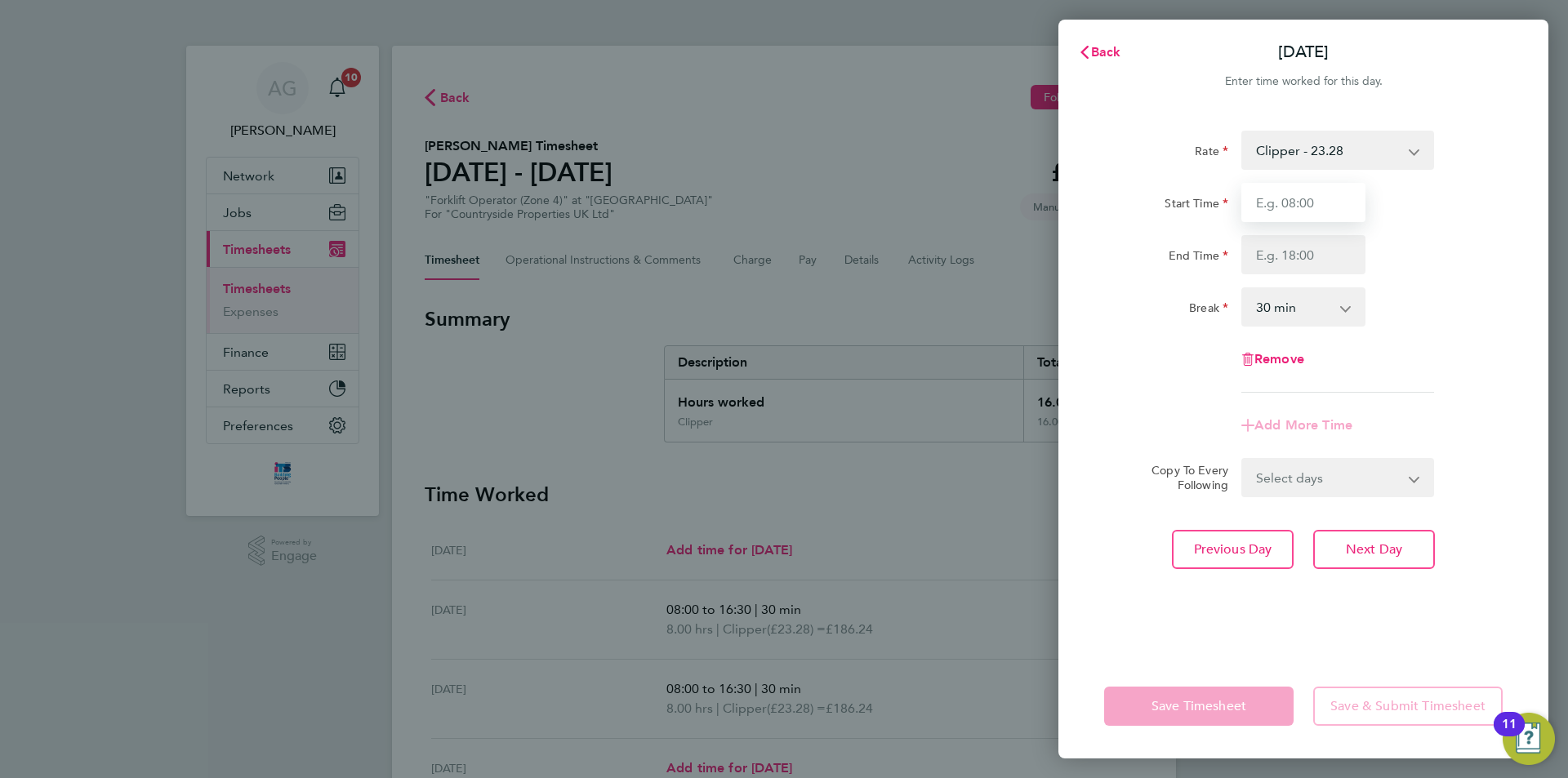
type input "08:00"
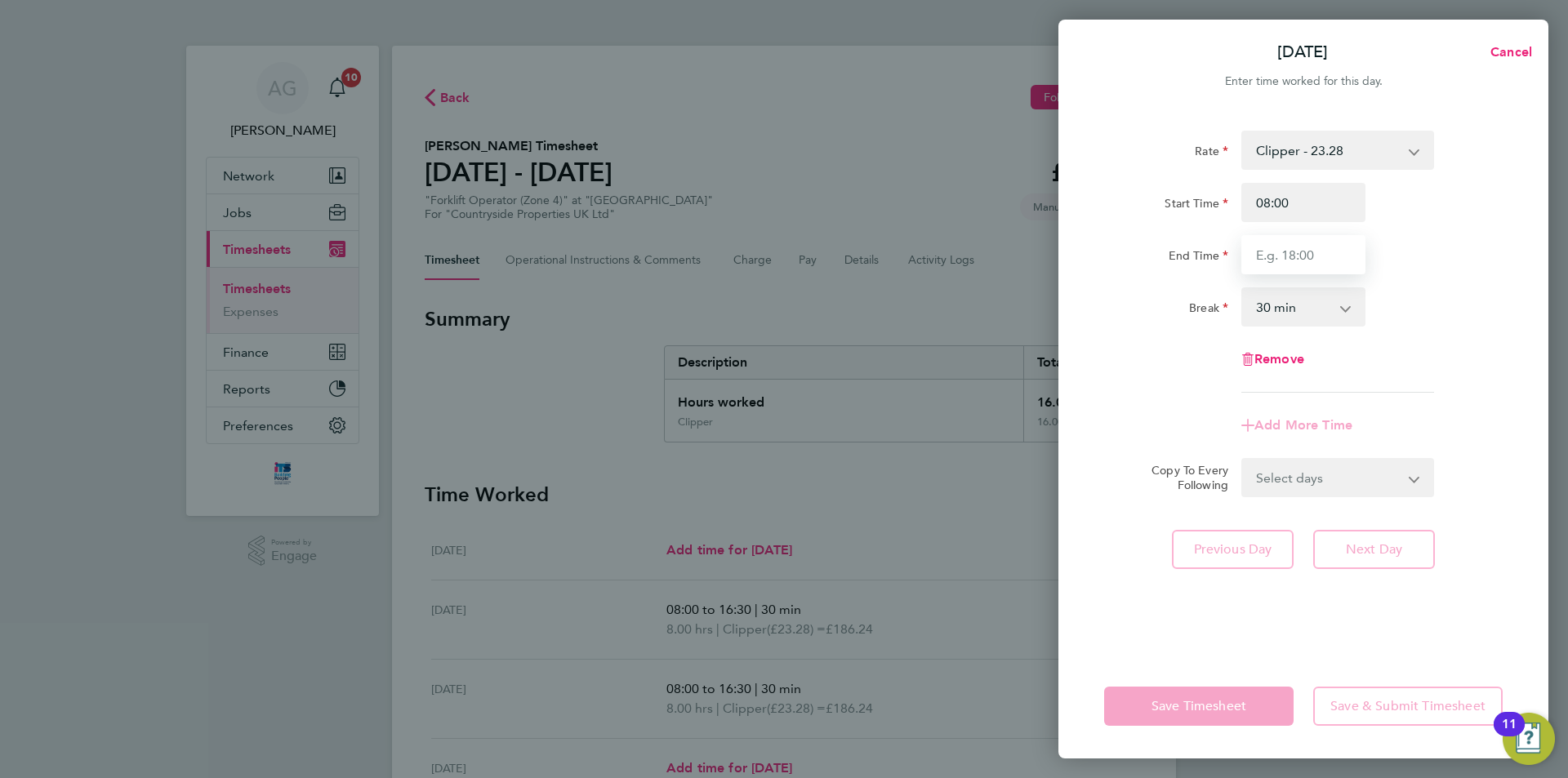
drag, startPoint x: 1301, startPoint y: 253, endPoint x: 1303, endPoint y: 262, distance: 9.2
click at [1301, 253] on input "End Time" at bounding box center [1303, 255] width 124 height 39
type input "16:30"
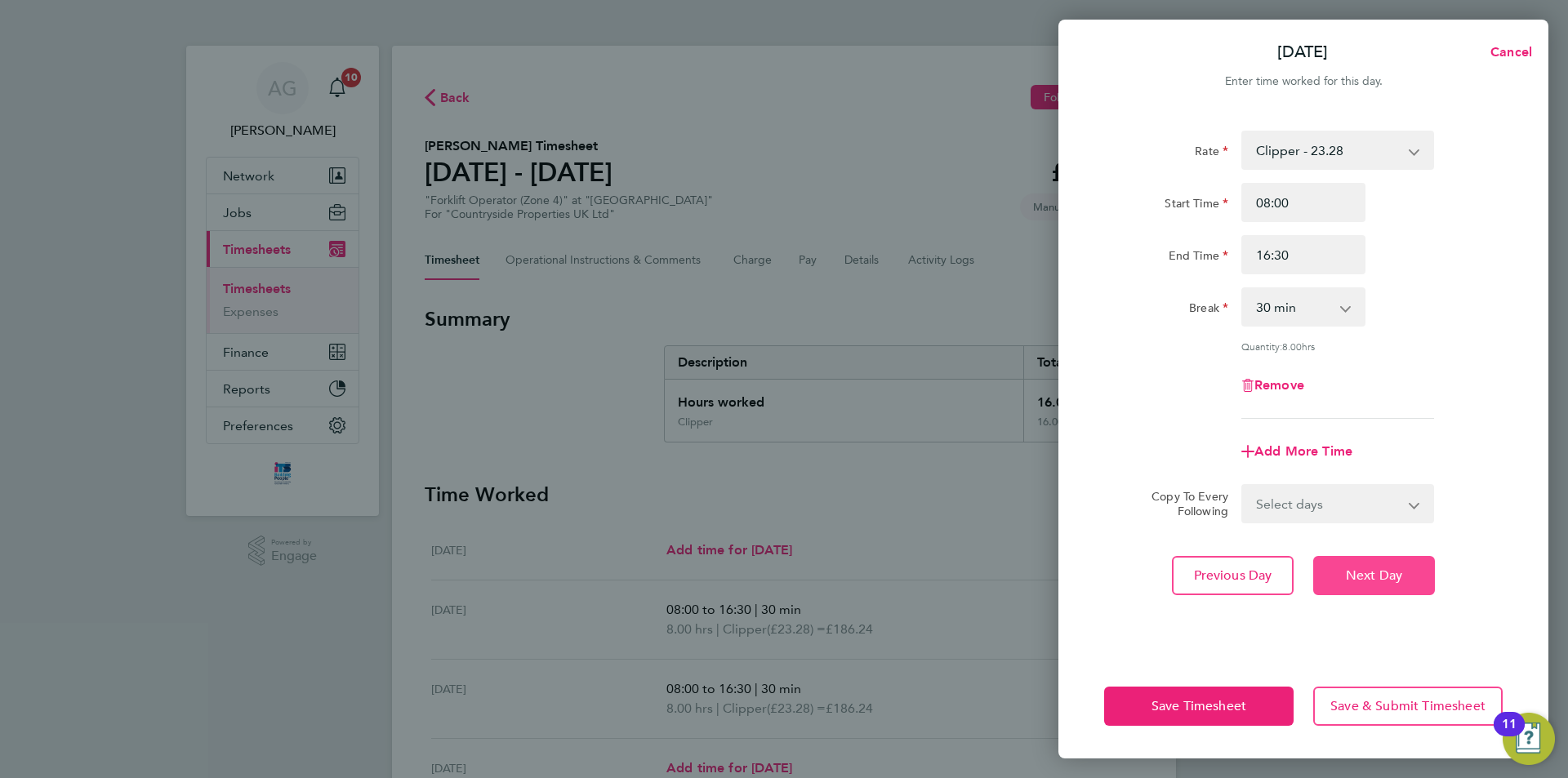
click at [1375, 567] on span "Next Day" at bounding box center [1373, 575] width 57 height 17
select select "30"
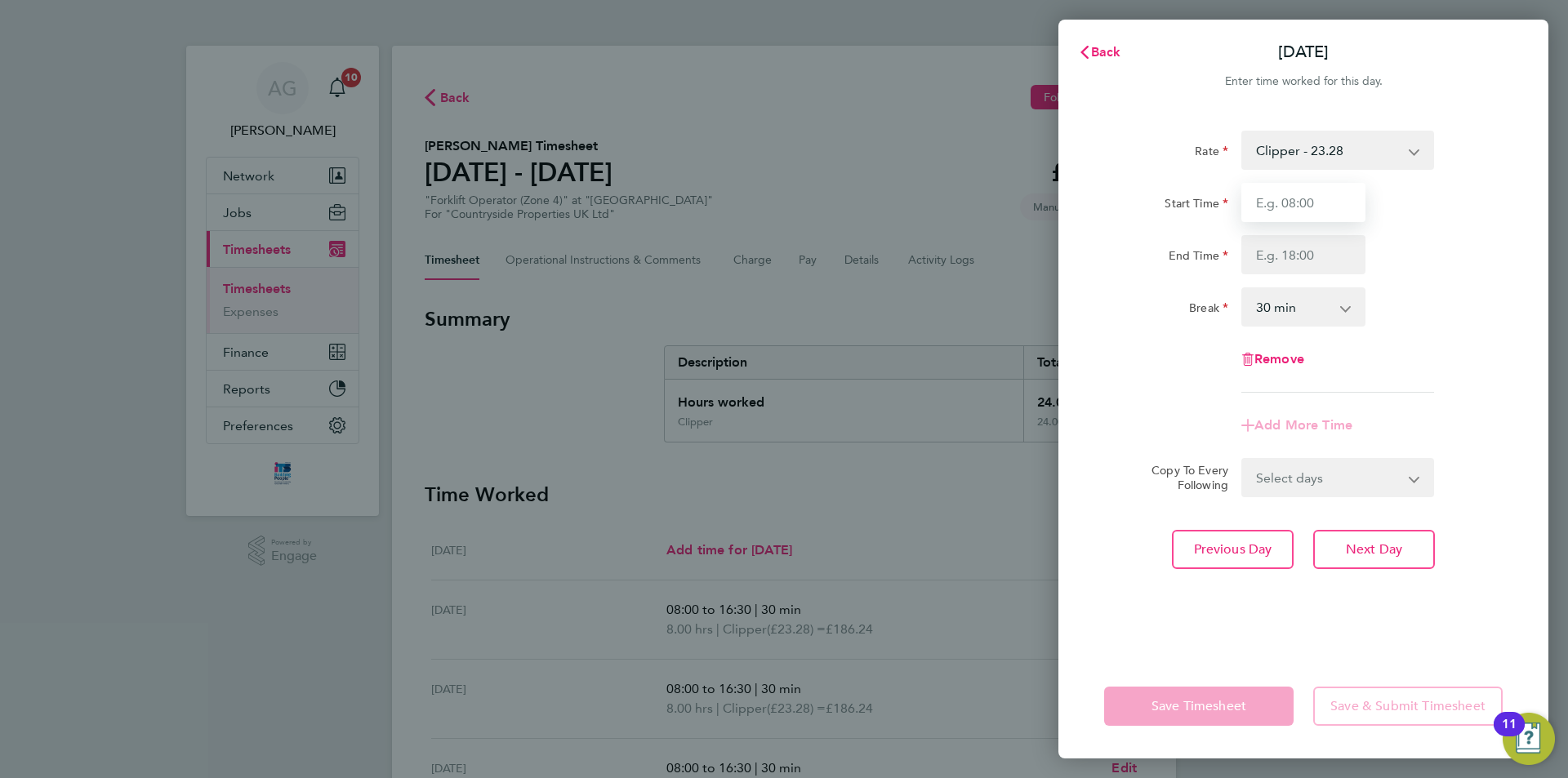
click at [1278, 208] on input "Start Time" at bounding box center [1303, 202] width 124 height 39
type input "08:00"
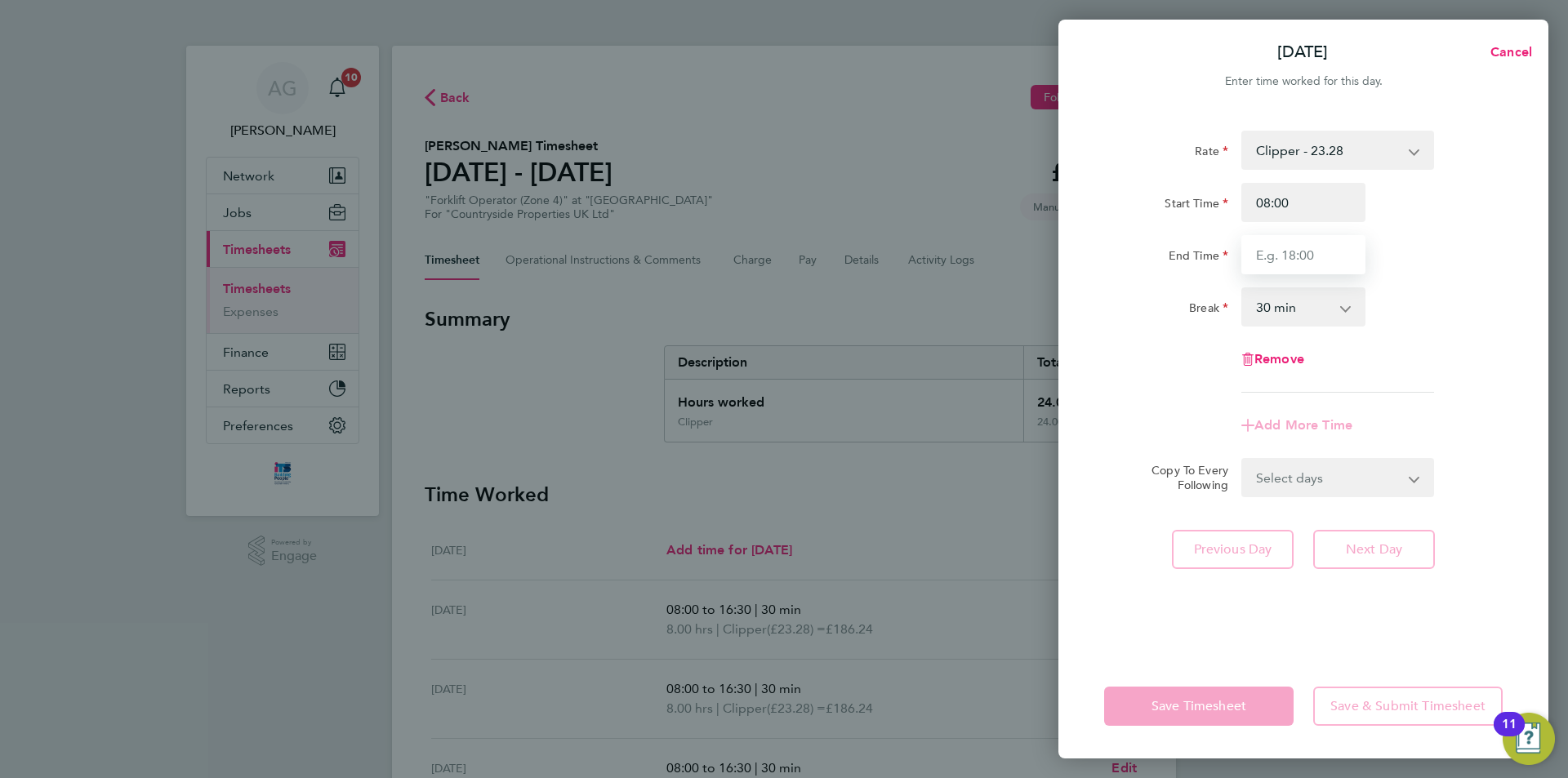
click at [1306, 258] on input "End Time" at bounding box center [1303, 255] width 124 height 39
type input "16:30"
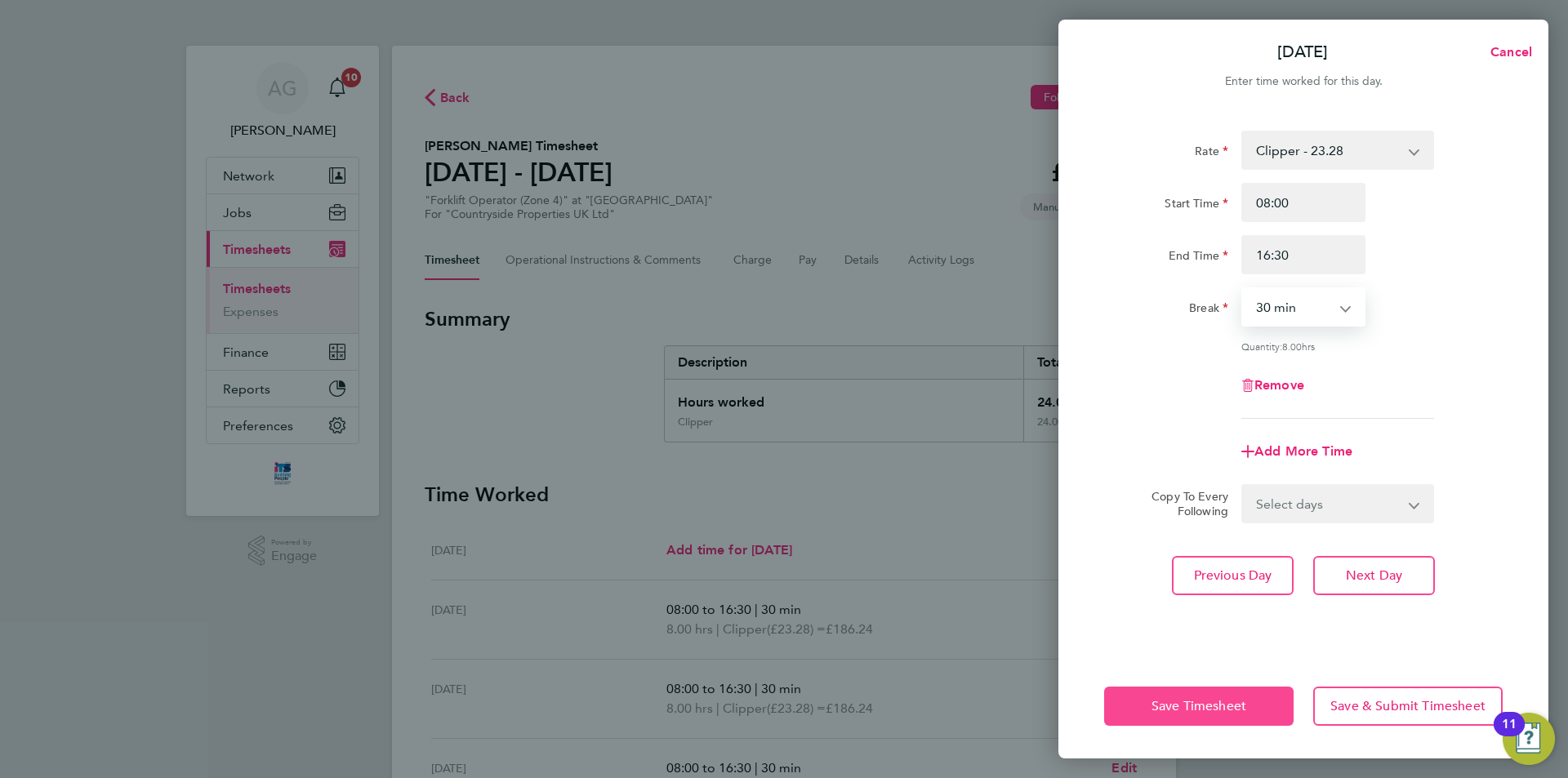
click at [1221, 698] on span "Save Timesheet" at bounding box center [1198, 706] width 95 height 17
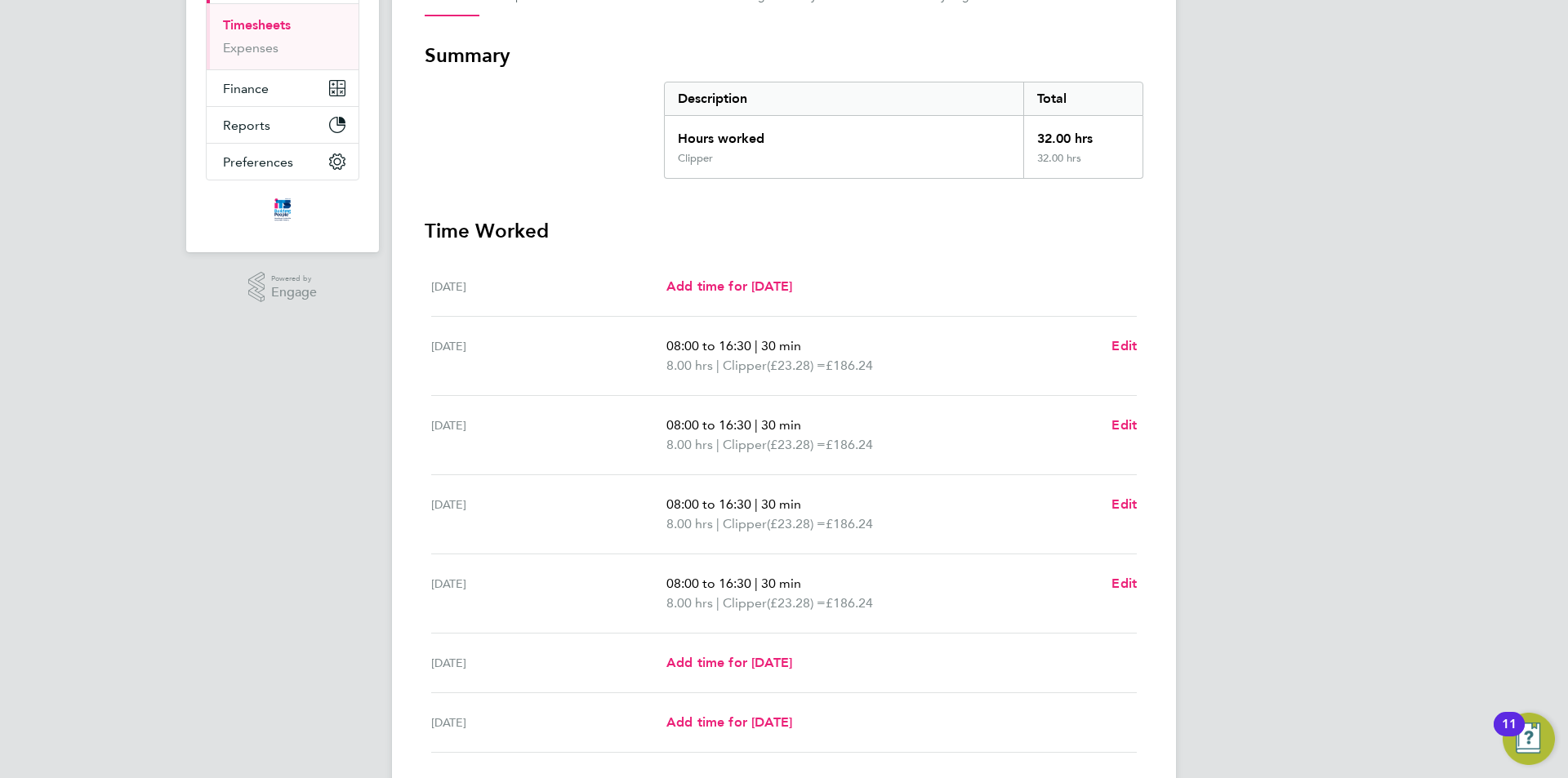
scroll to position [382, 0]
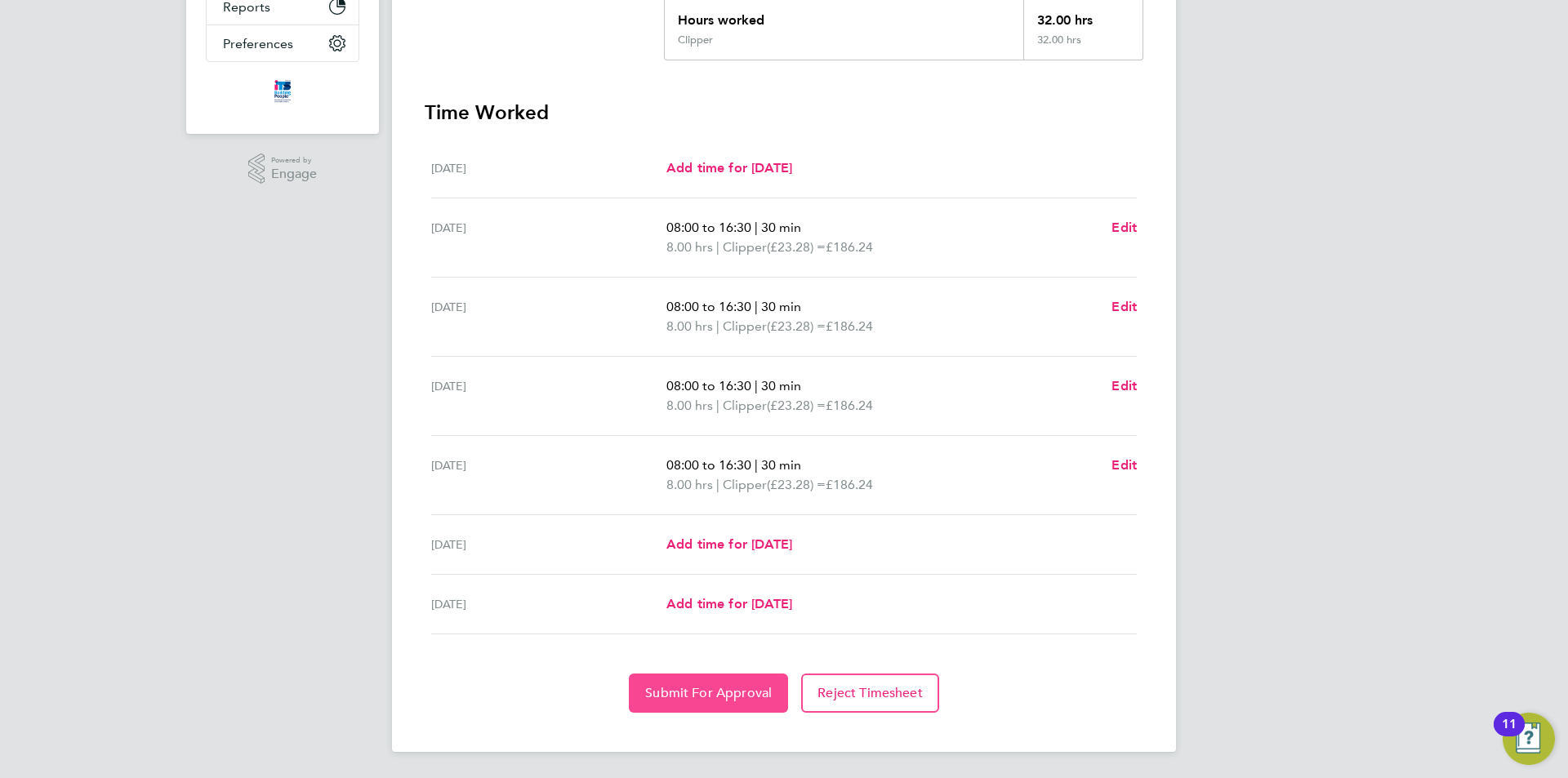
click at [699, 691] on span "Submit For Approval" at bounding box center [709, 693] width 127 height 17
